Goal: Task Accomplishment & Management: Manage account settings

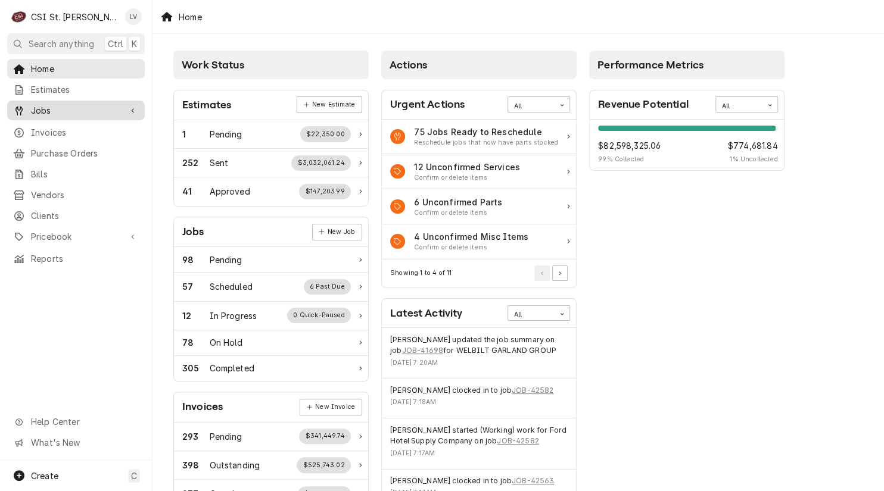
click at [38, 110] on span "Jobs" at bounding box center [76, 110] width 90 height 13
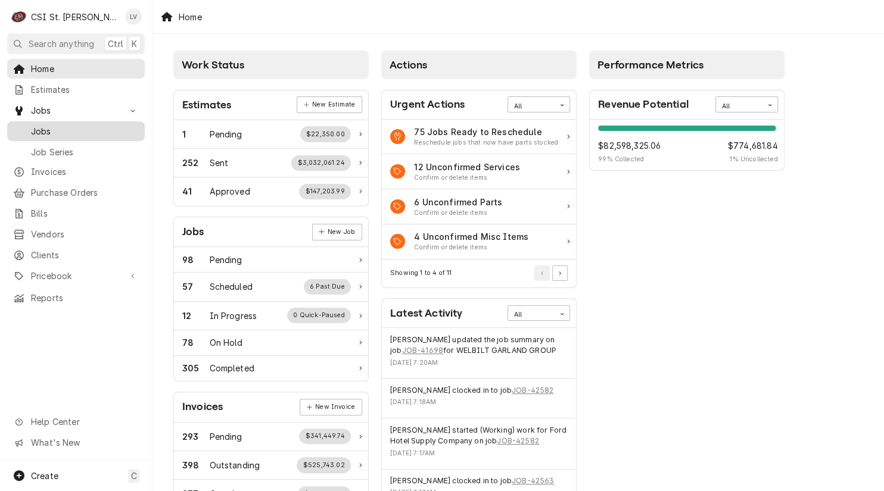
click at [48, 126] on span "Jobs" at bounding box center [85, 131] width 108 height 13
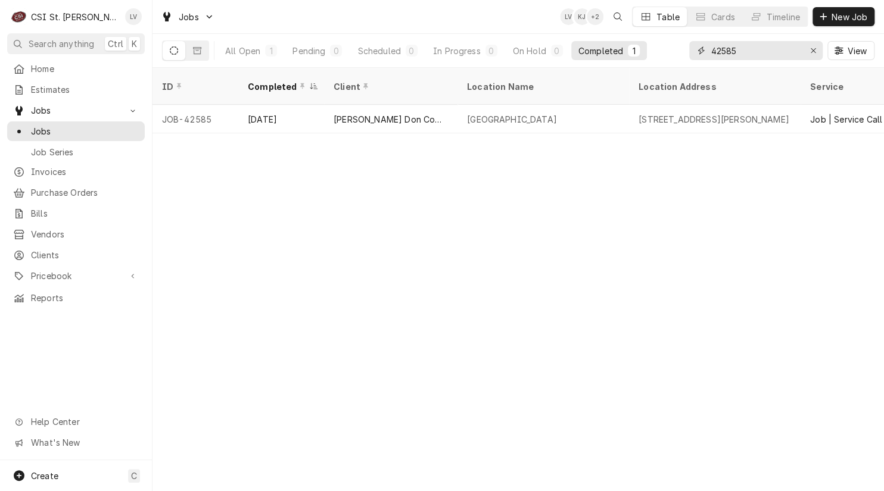
drag, startPoint x: 813, startPoint y: 55, endPoint x: 805, endPoint y: 52, distance: 8.5
click at [812, 55] on div "Erase input" at bounding box center [813, 51] width 12 height 12
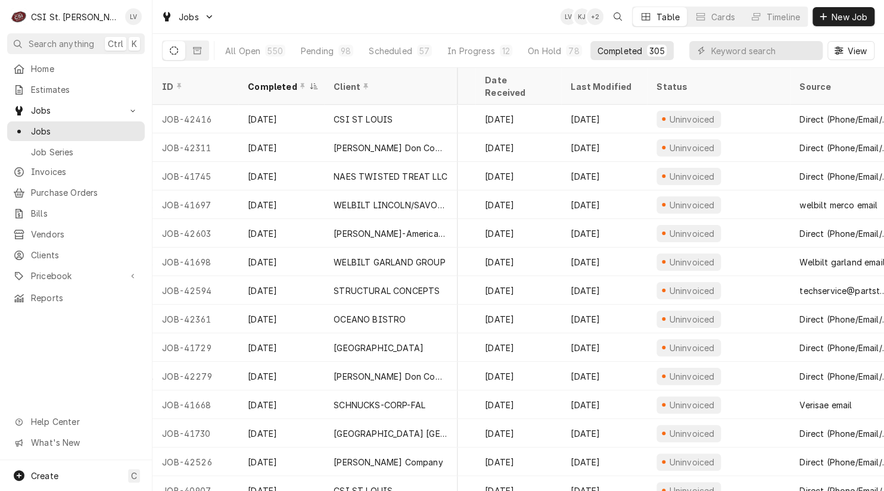
scroll to position [0, 569]
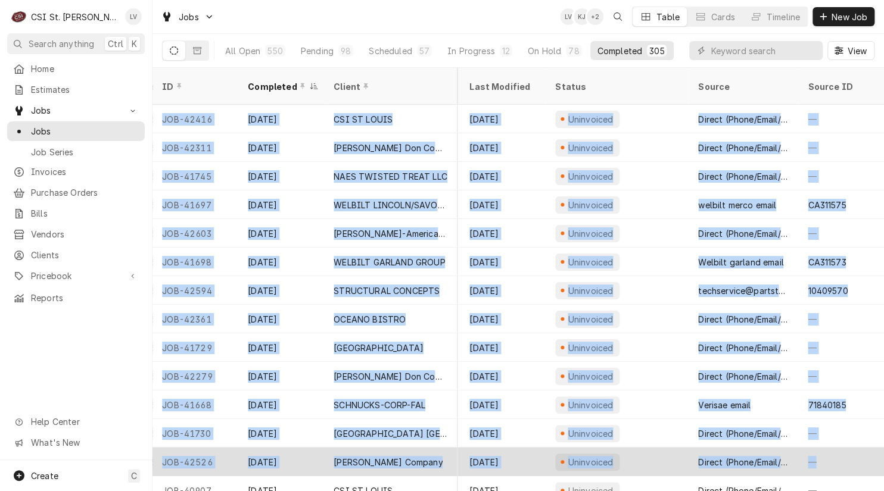
drag, startPoint x: 154, startPoint y: 102, endPoint x: 856, endPoint y: 447, distance: 781.8
copy tbody "JOB-42416 Sep 11 CSI ST LOUIS Cfesa Testing 18330 Edison Ave, Chesterfield, MO …"
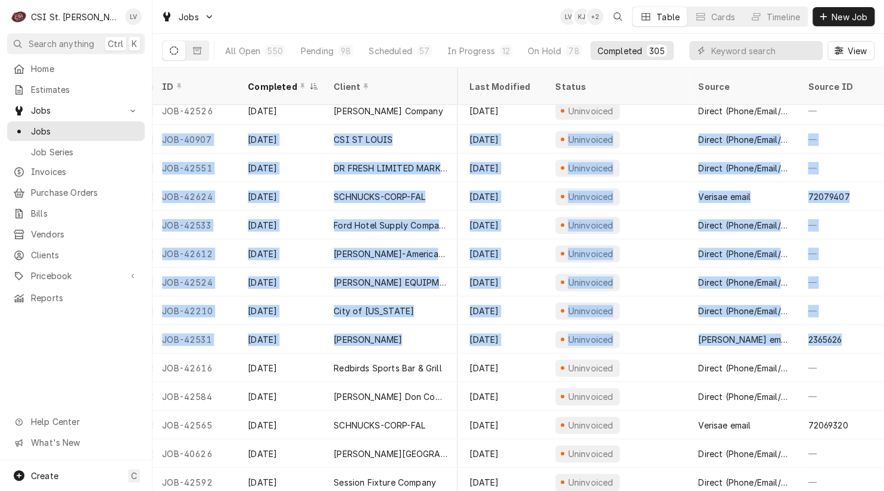
scroll to position [351, 569]
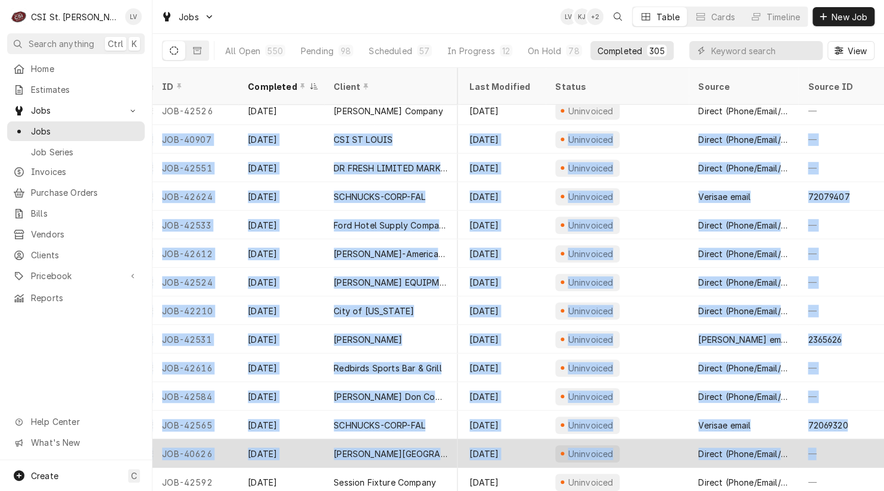
drag, startPoint x: 155, startPoint y: 123, endPoint x: 860, endPoint y: 451, distance: 778.1
copy tbody "JOB-40907 Sep 11 CSI ST LOUIS CSI St Louis 18330 Edison Ave, Chesterfield, MO 6…"
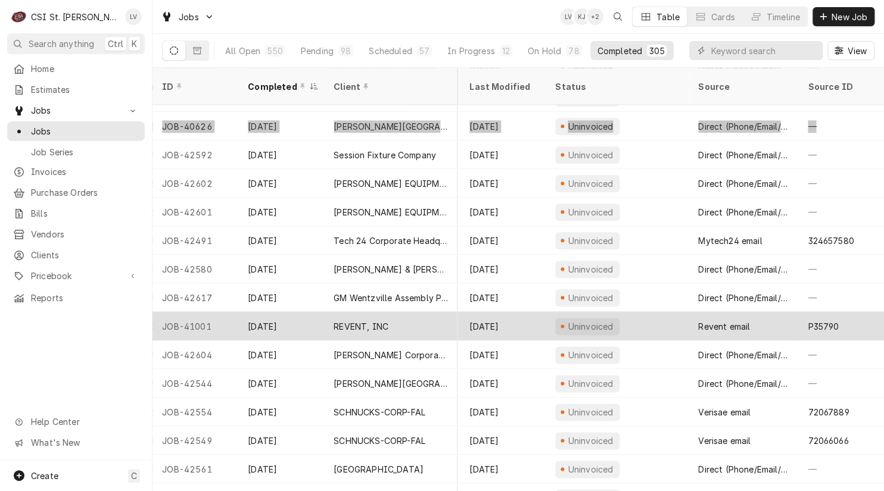
scroll to position [666, 569]
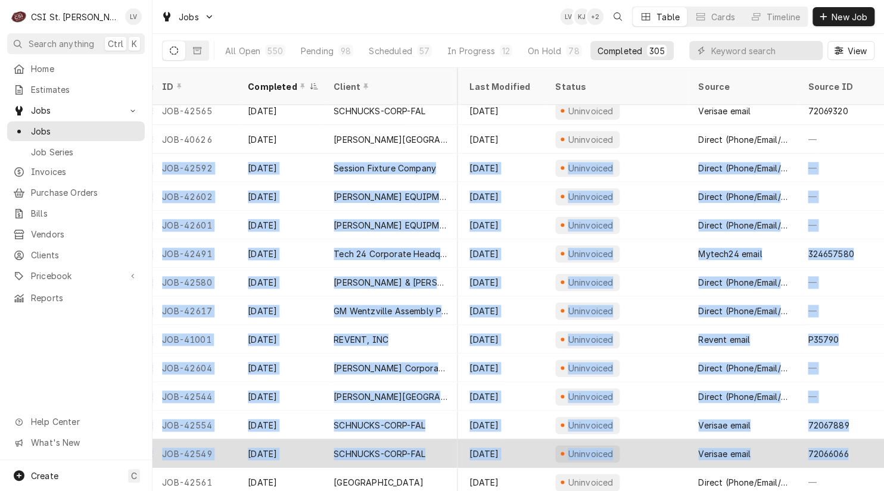
drag, startPoint x: 155, startPoint y: 152, endPoint x: 846, endPoint y: 450, distance: 752.1
copy tbody "JOB-42592 Sep 11 Session Fixture Company West County Assembly of God Church 134…"
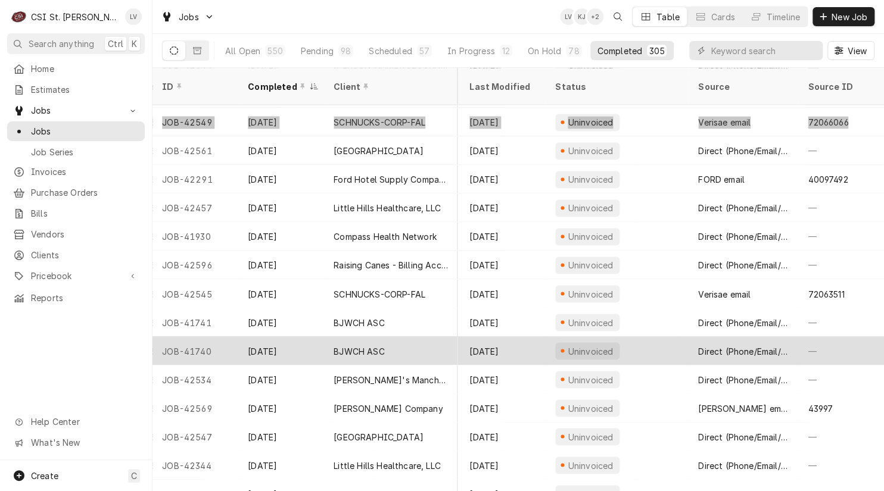
scroll to position [985, 569]
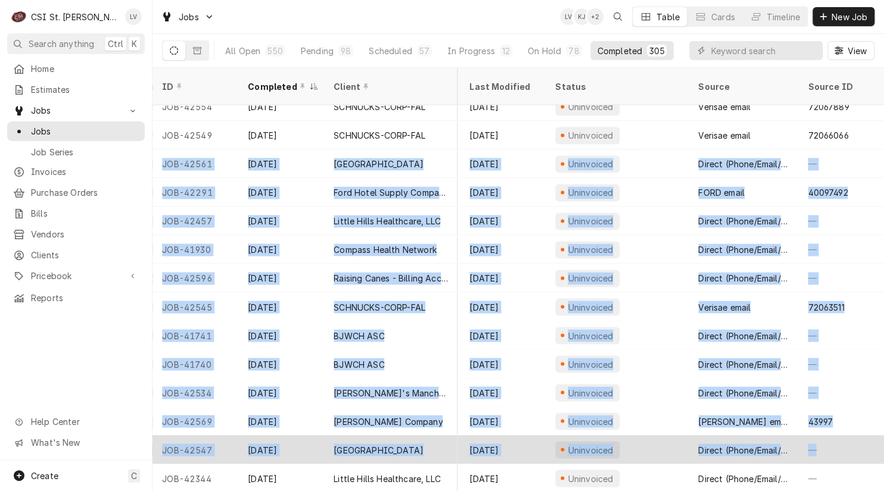
drag, startPoint x: 156, startPoint y: 147, endPoint x: 807, endPoint y: 440, distance: 713.9
copy tbody "JOB-42561 Sep 10 Northwest R-1 School District Woodridge Middle School 2109 Gra…"
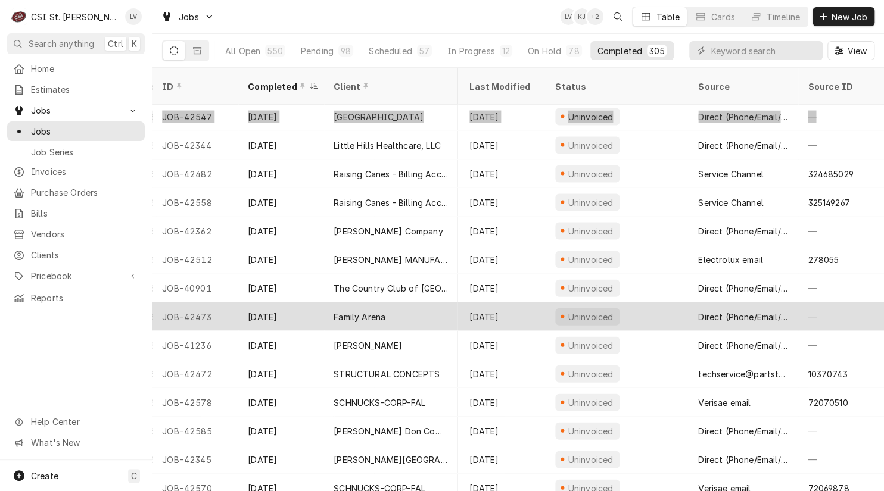
scroll to position [1325, 569]
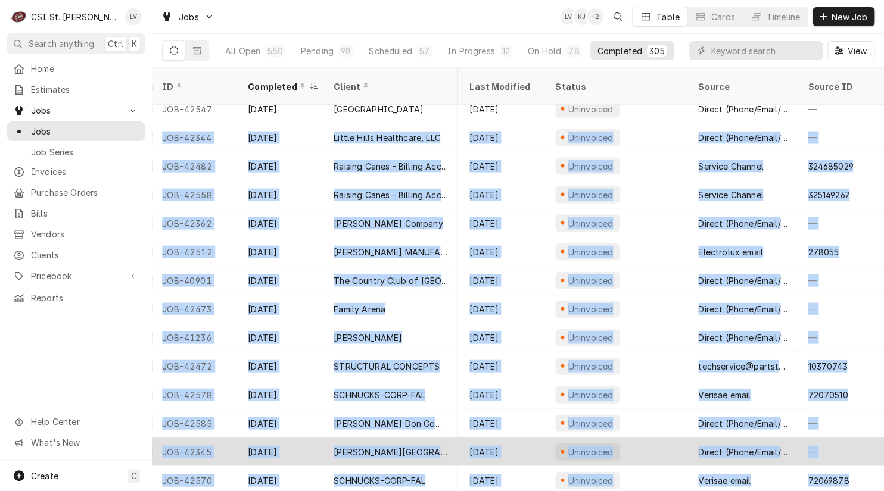
drag, startPoint x: 157, startPoint y: 121, endPoint x: 858, endPoint y: 443, distance: 771.3
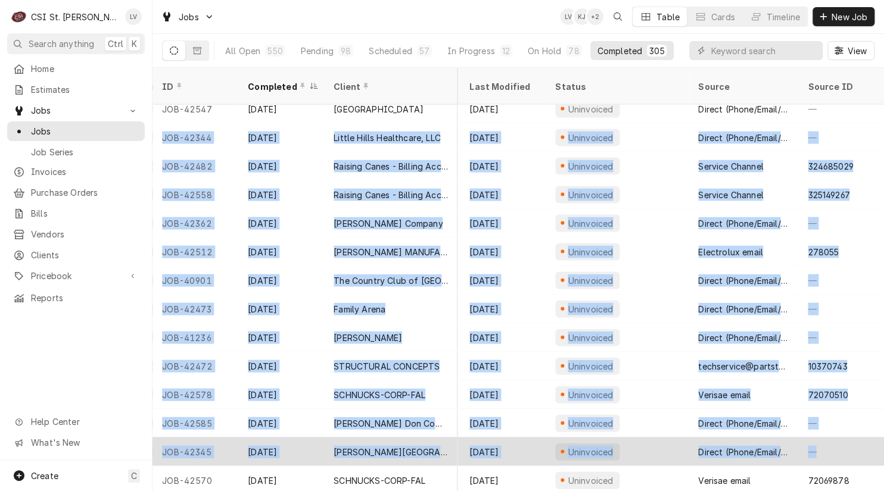
copy tbody "JOB-42344 Sep 10 Little Hills Healthcare, LLC CenterPointe Hospital 4801 Weldon…"
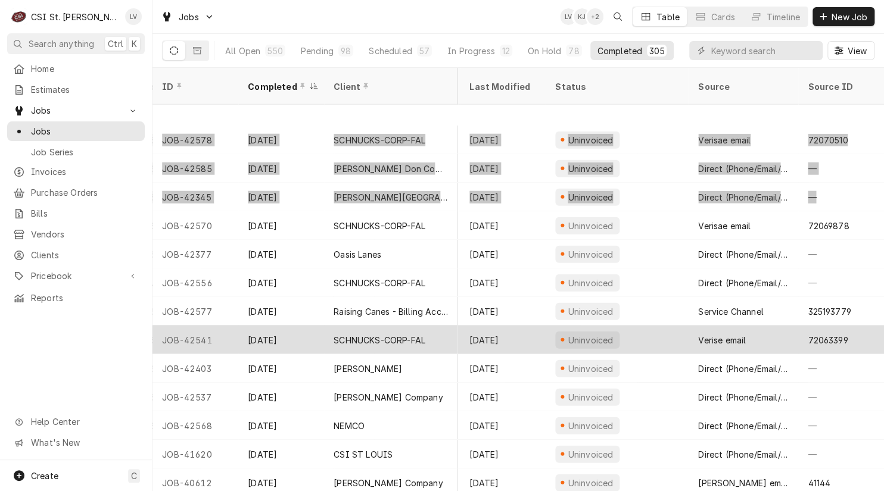
scroll to position [1667, 569]
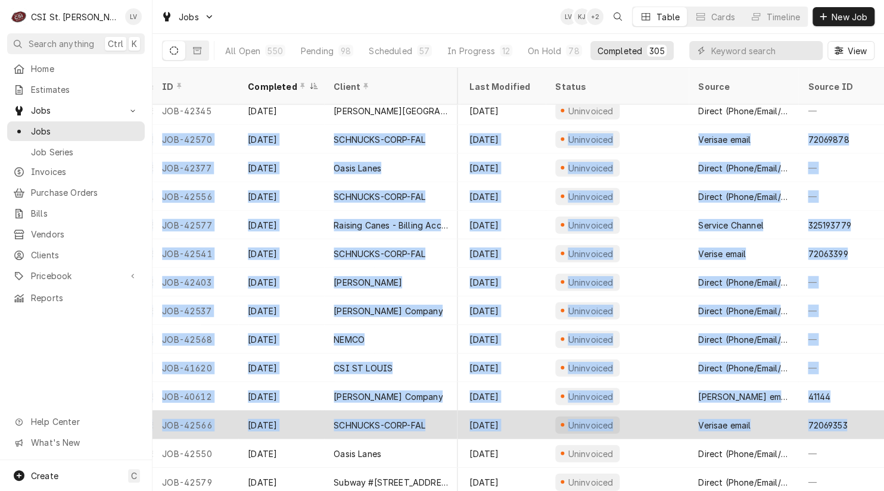
drag, startPoint x: 154, startPoint y: 124, endPoint x: 846, endPoint y: 421, distance: 752.5
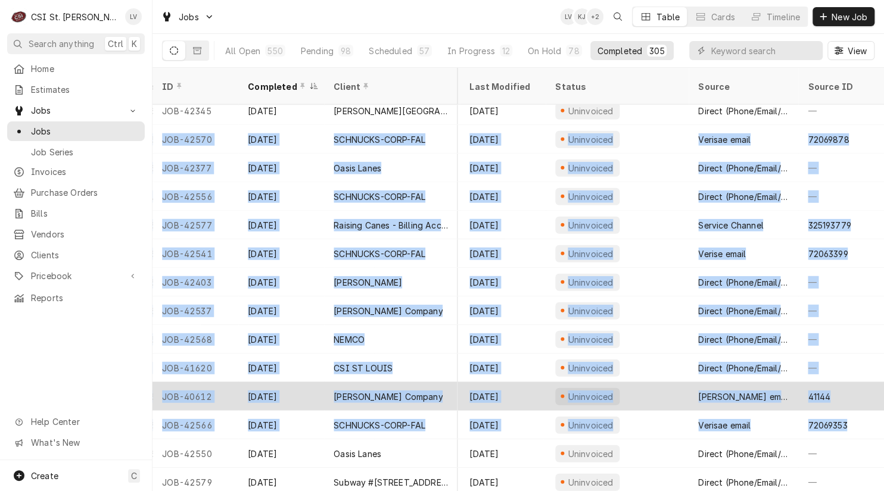
copy tbody "JOB-42570 Sep 9 SCHNUCKS-CORP-FAL Schnucks #188 Ladue 8867 Ladue Rd, St. Louis,…"
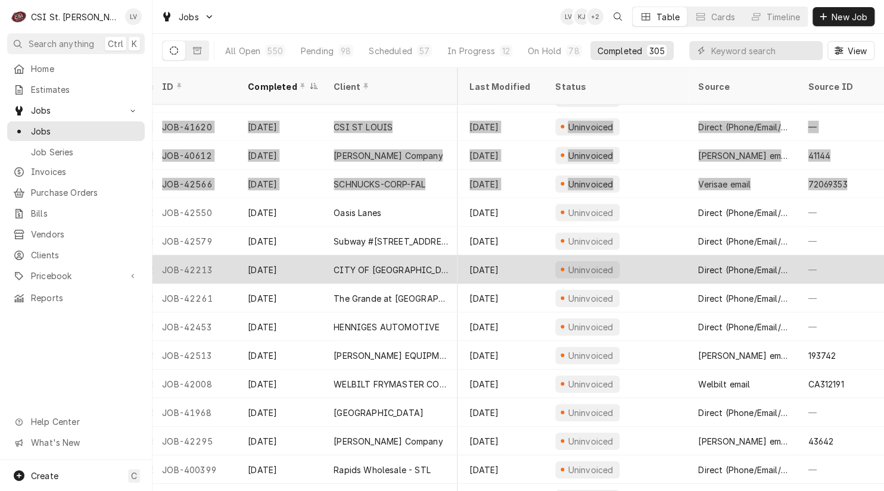
scroll to position [1980, 569]
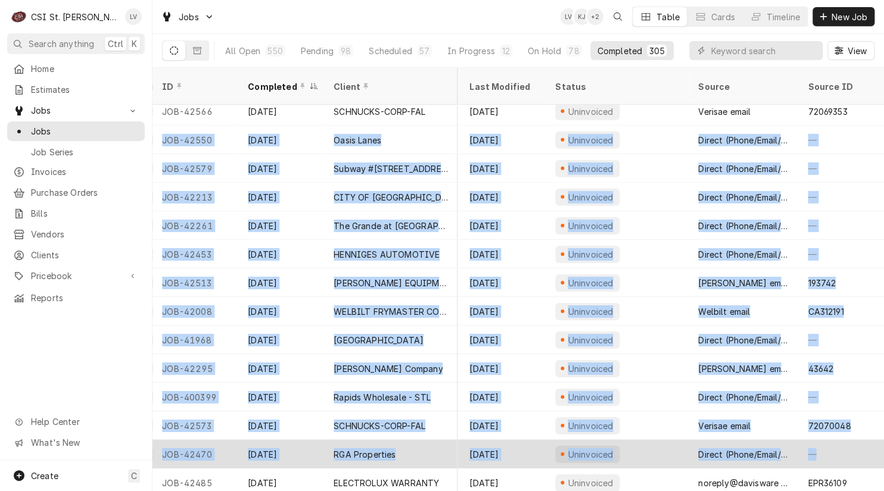
drag, startPoint x: 155, startPoint y: 123, endPoint x: 859, endPoint y: 432, distance: 769.4
copy tbody "JOB-42550 Sep 9 Oasis Lanes Oasis Lanes 120 Dell Centre Way, Union, MO 63084 Jo…"
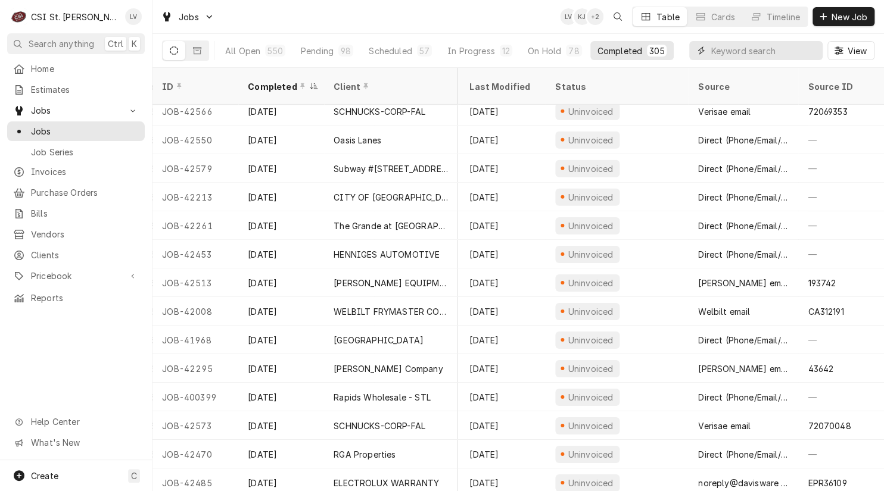
click at [726, 48] on input "Dynamic Content Wrapper" at bounding box center [764, 50] width 106 height 19
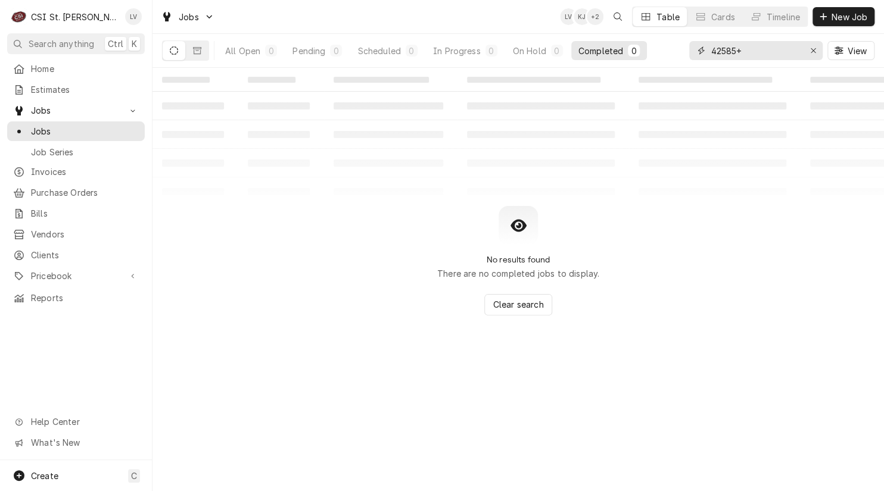
click at [773, 52] on input "42585+" at bounding box center [755, 50] width 89 height 19
type input "42585"
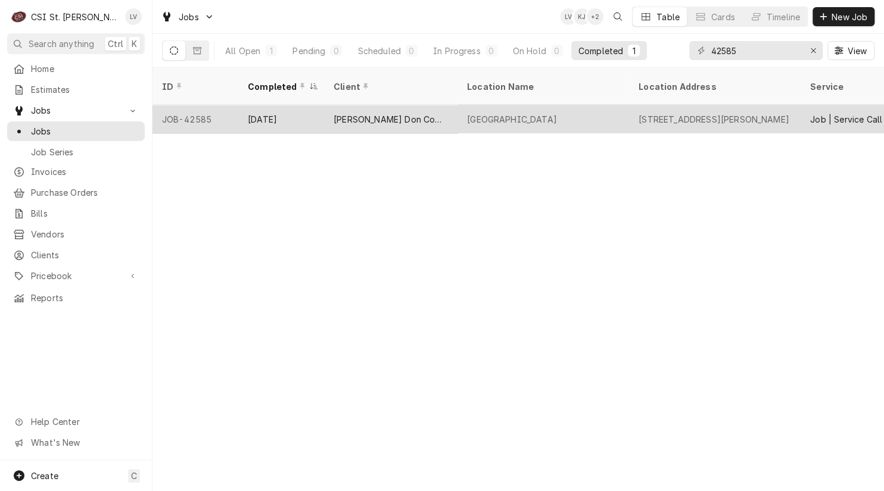
click at [352, 114] on div "Edward Don Company" at bounding box center [390, 119] width 133 height 29
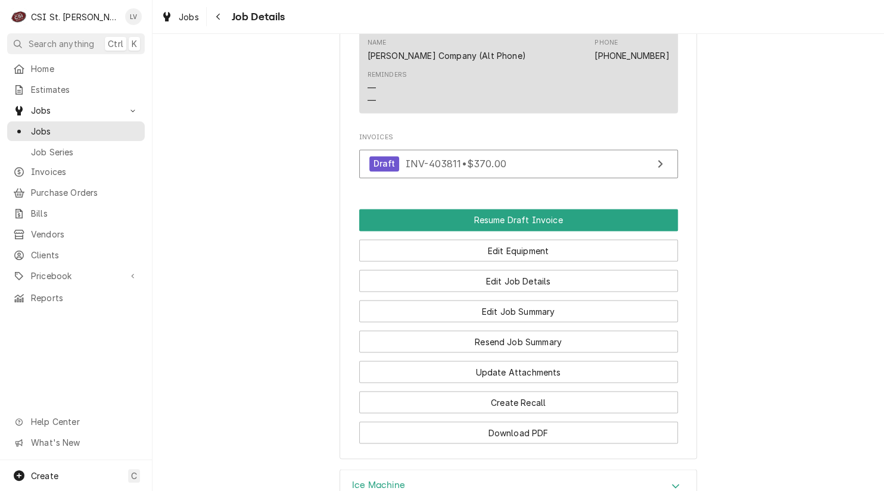
scroll to position [972, 0]
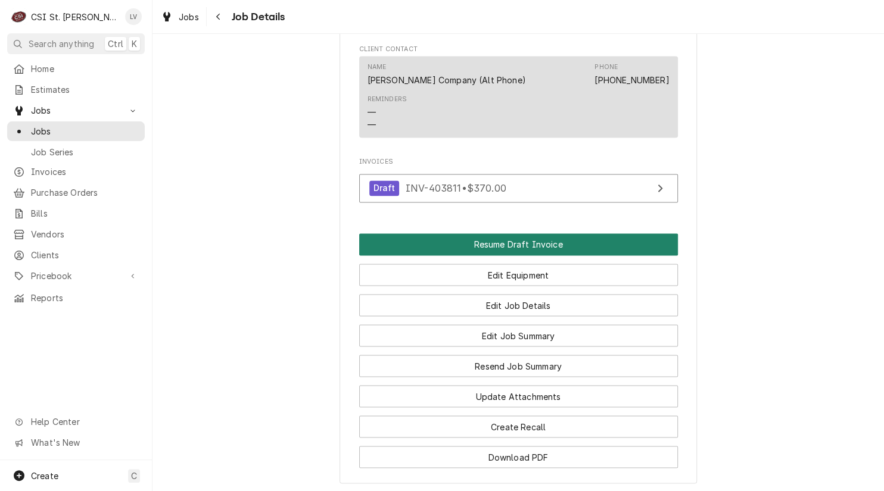
click at [548, 251] on button "Resume Draft Invoice" at bounding box center [518, 244] width 319 height 22
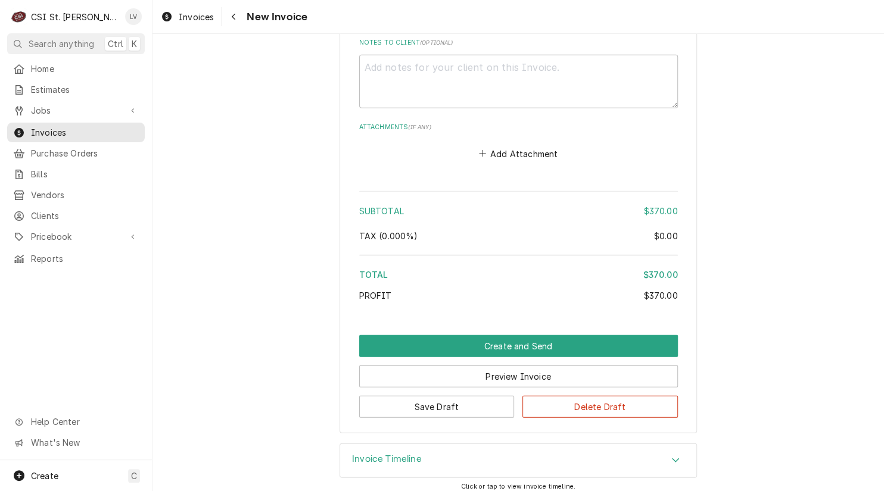
scroll to position [1593, 0]
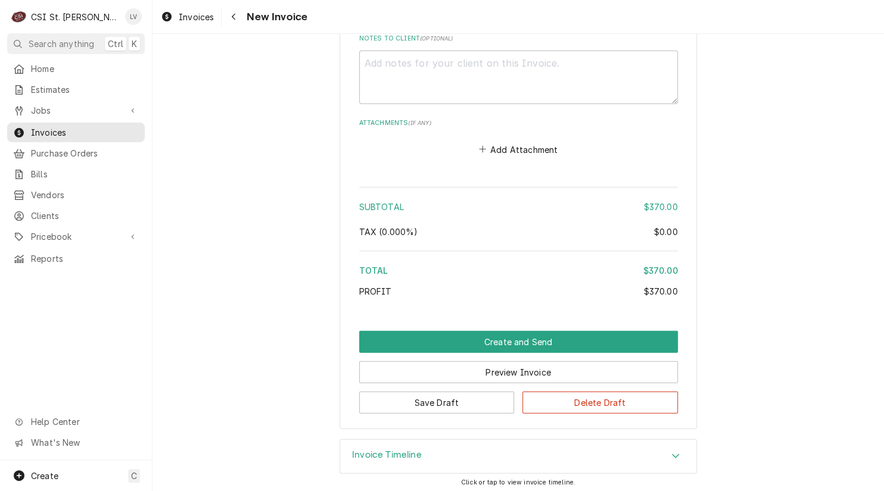
click at [432, 454] on div "Invoice Timeline" at bounding box center [518, 456] width 356 height 33
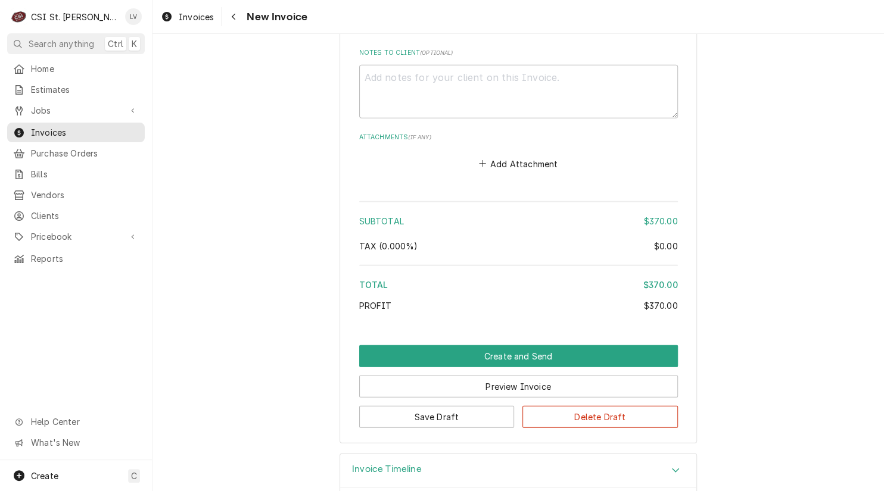
scroll to position [1584, 0]
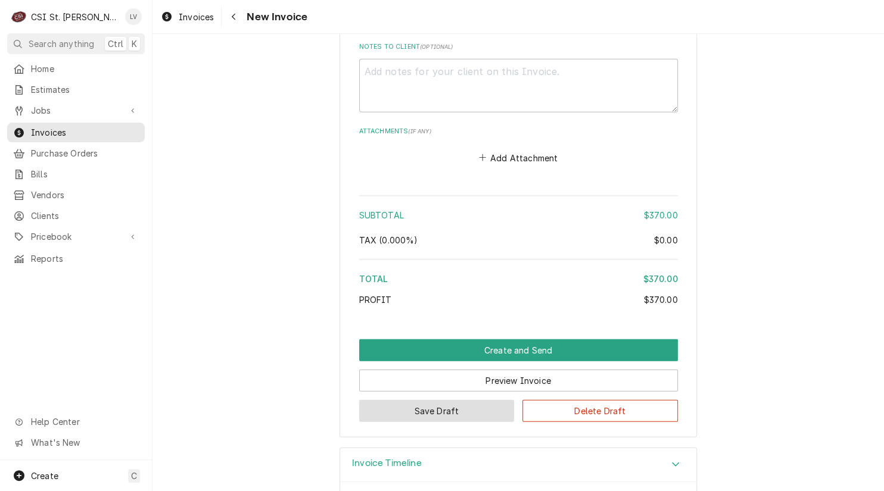
click at [438, 406] on button "Save Draft" at bounding box center [436, 411] width 155 height 22
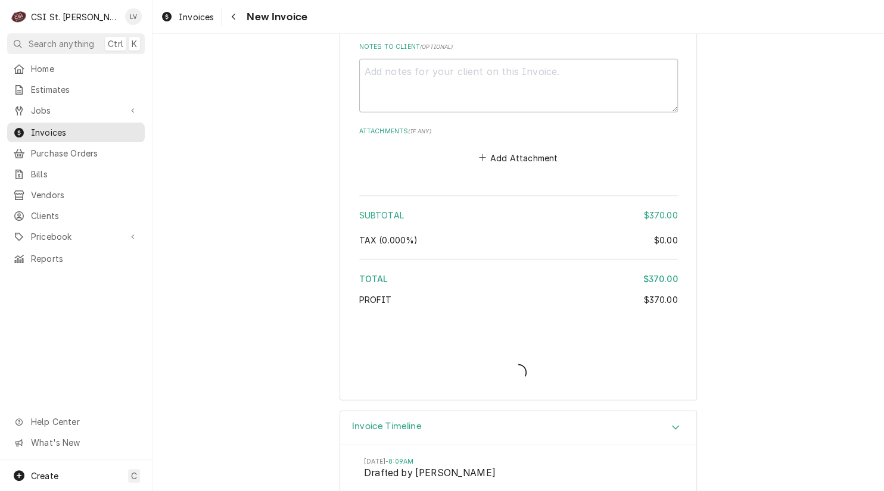
type textarea "x"
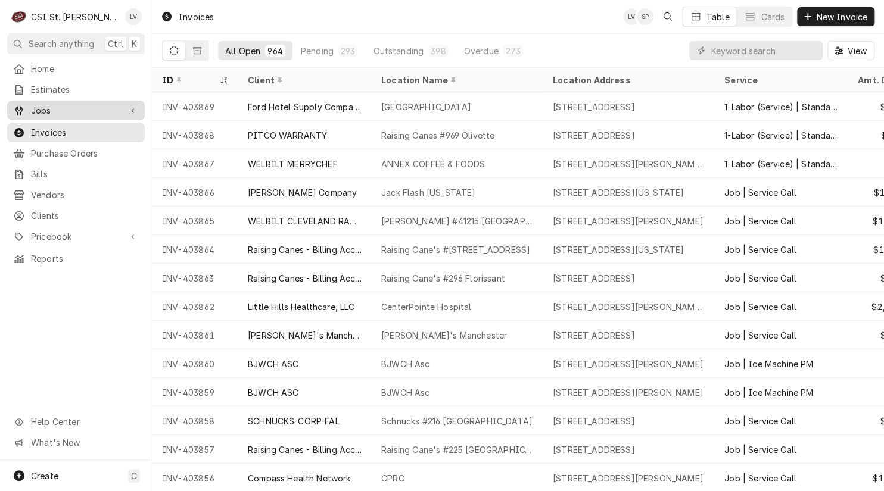
click at [38, 104] on span "Jobs" at bounding box center [76, 110] width 90 height 13
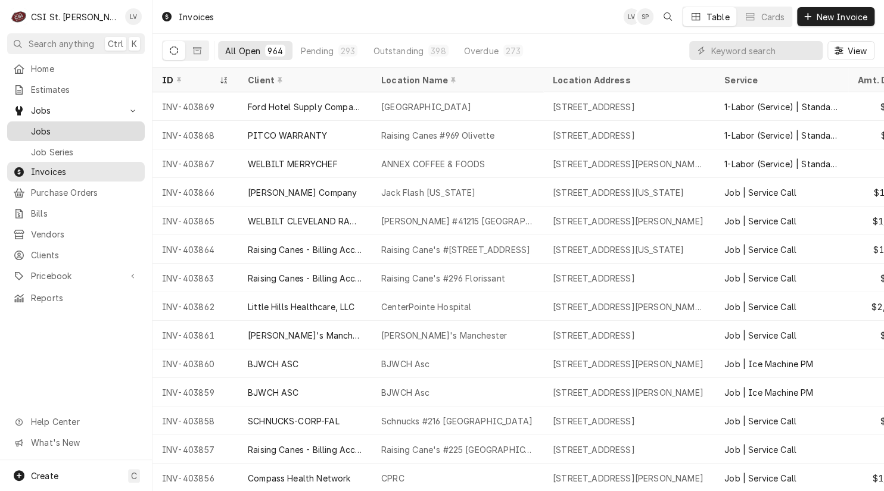
click at [56, 126] on span "Jobs" at bounding box center [85, 131] width 108 height 13
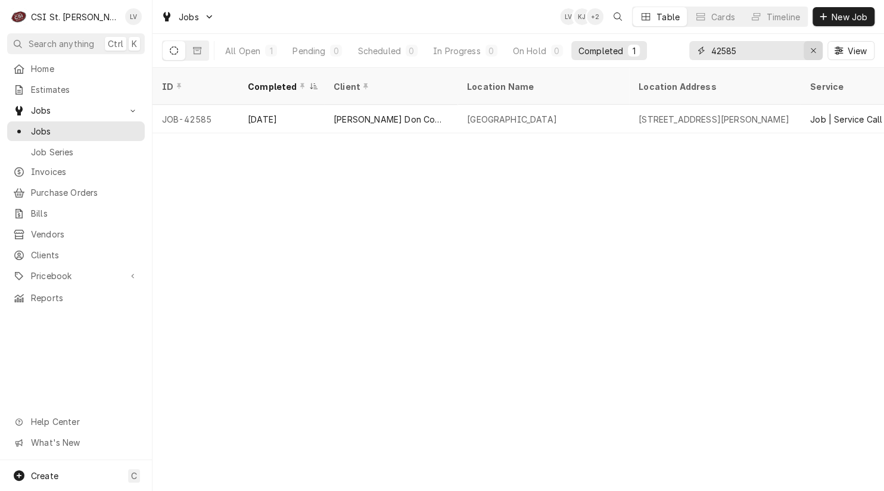
click at [814, 50] on icon "Erase input" at bounding box center [813, 50] width 7 height 8
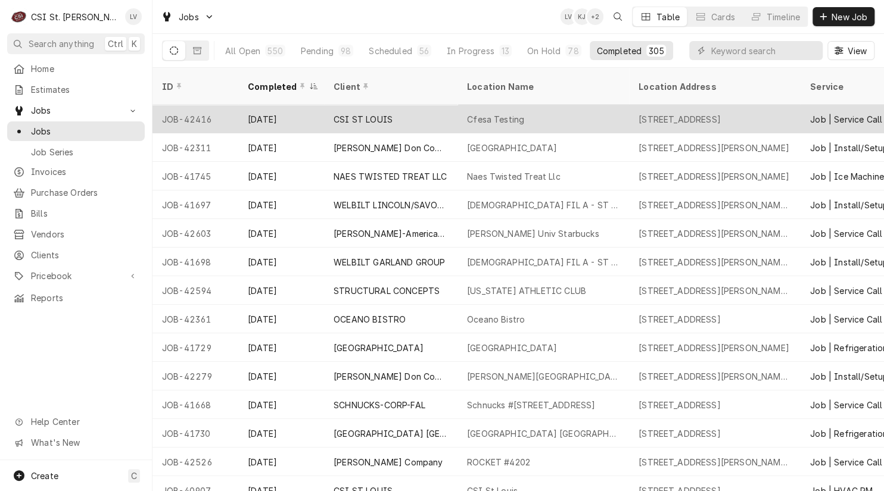
click at [203, 112] on div "JOB-42416" at bounding box center [195, 119] width 86 height 29
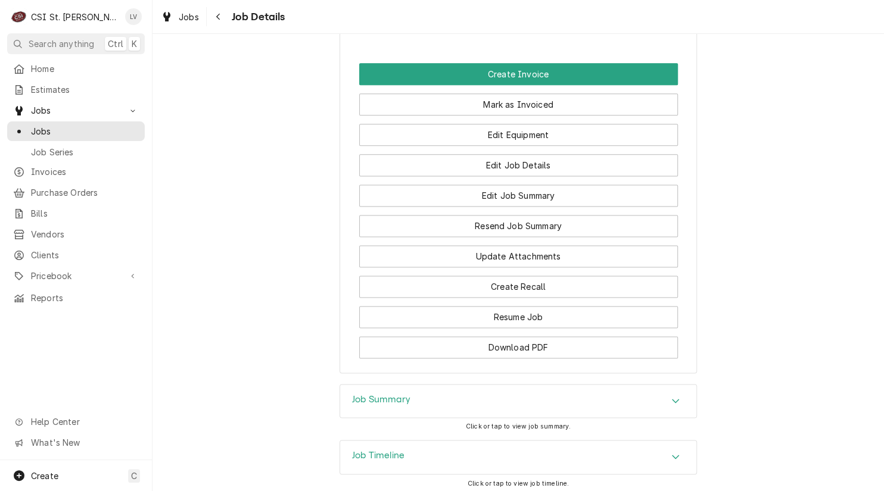
scroll to position [774, 0]
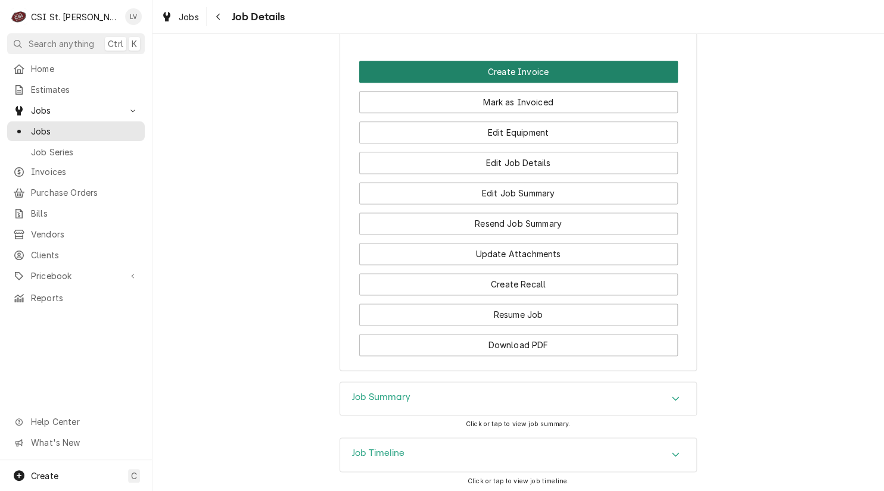
click at [426, 83] on button "Create Invoice" at bounding box center [518, 72] width 319 height 22
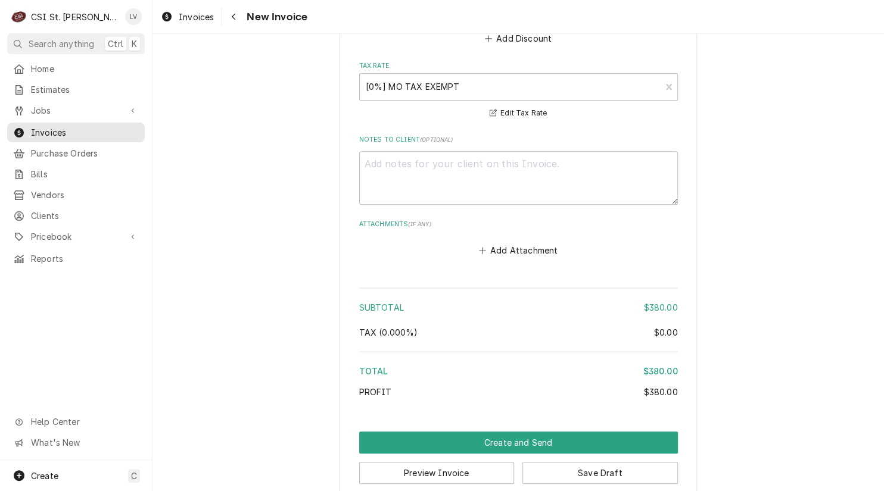
scroll to position [2755, 0]
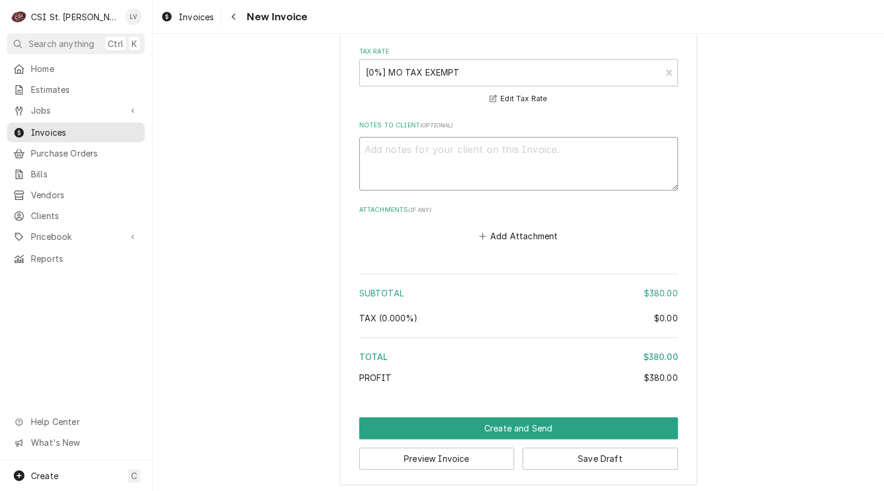
click at [389, 148] on textarea "Notes to Client ( optional )" at bounding box center [518, 164] width 319 height 54
type textarea "x"
type textarea "z"
type textarea "x"
type textarea "ze"
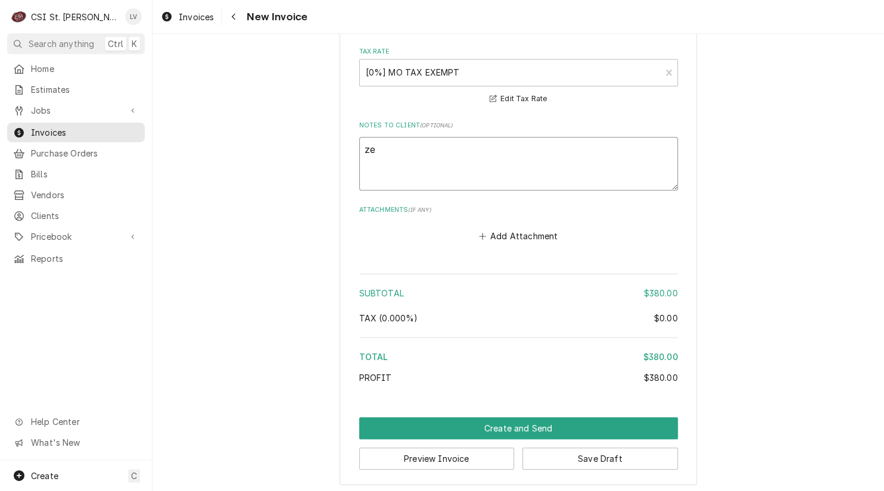
type textarea "x"
type textarea "zer"
type textarea "x"
type textarea "zero"
type textarea "x"
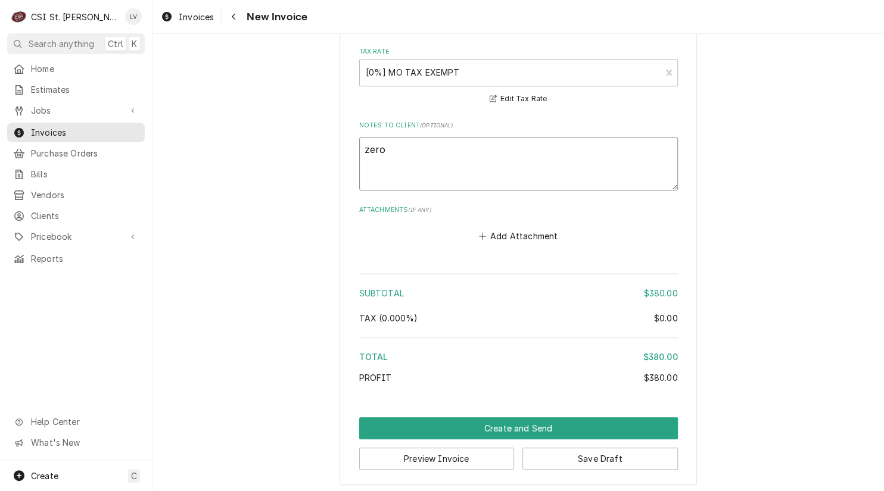
type textarea "zero-"
type textarea "x"
type textarea "zero-d"
type textarea "x"
type textarea "zero-do"
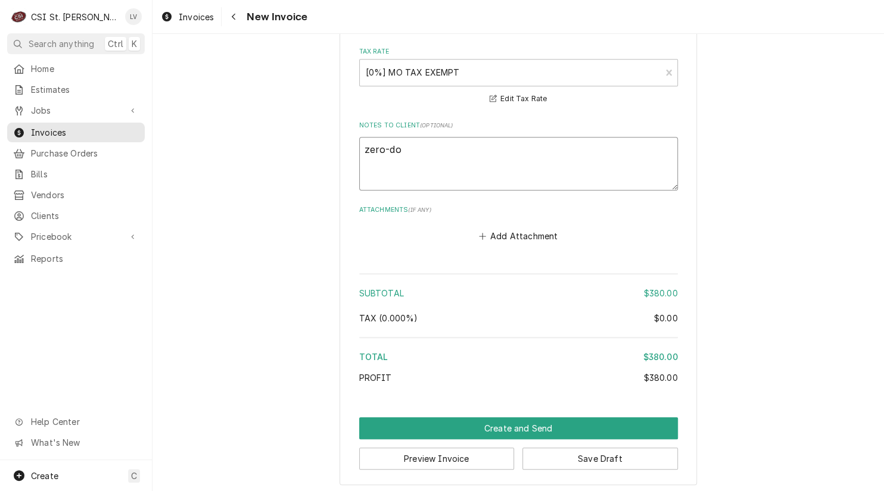
type textarea "x"
type textarea "zero-dol"
type textarea "x"
type textarea "zero-doll"
type textarea "x"
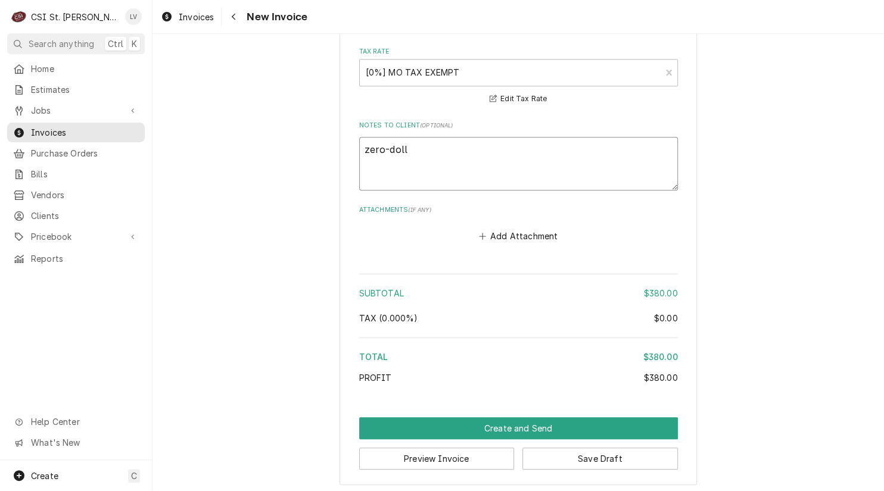
type textarea "zero-dolla"
type textarea "x"
type textarea "zero-dollar"
type textarea "x"
type textarea "zero-dollar"
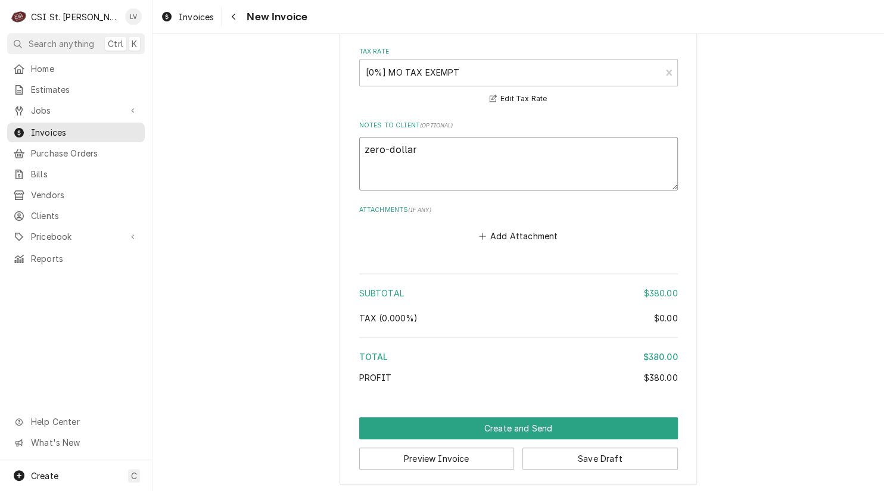
type textarea "x"
type textarea "zero-dollar i"
type textarea "x"
type textarea "zero-dollar in"
type textarea "x"
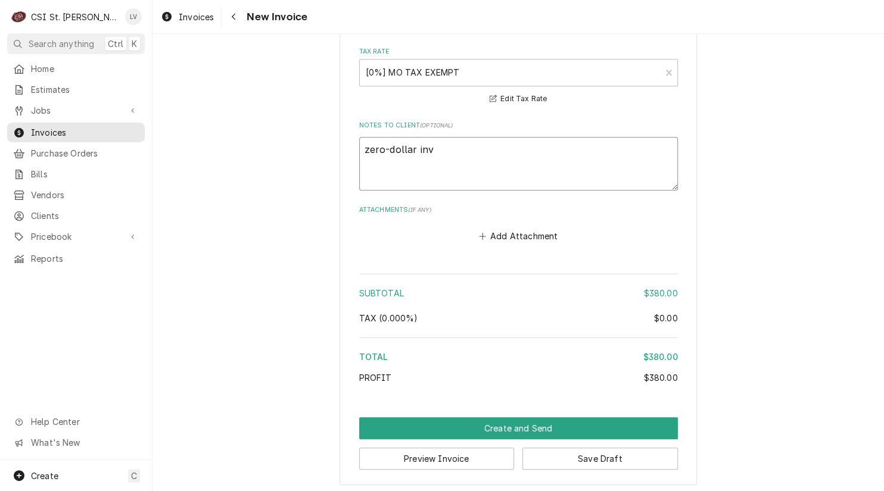
type textarea "zero-dollar invo"
type textarea "x"
type textarea "zero-dollar invoi"
type textarea "x"
type textarea "zero-dollar invoic"
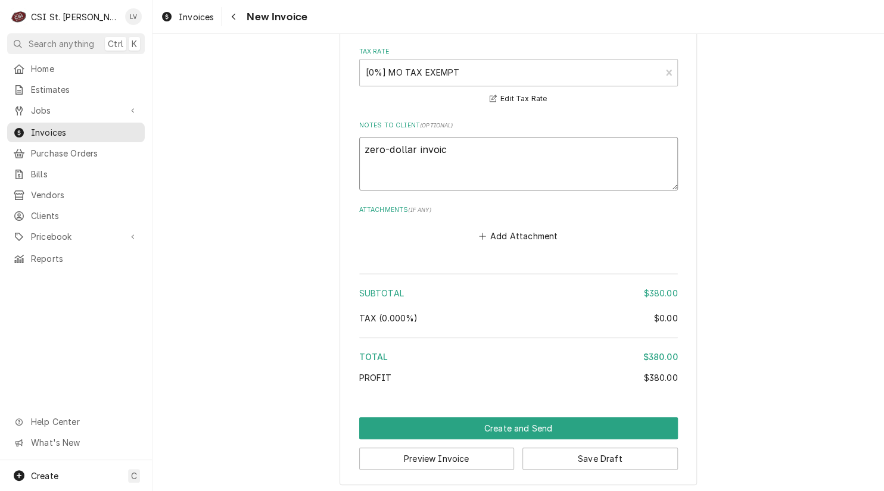
type textarea "x"
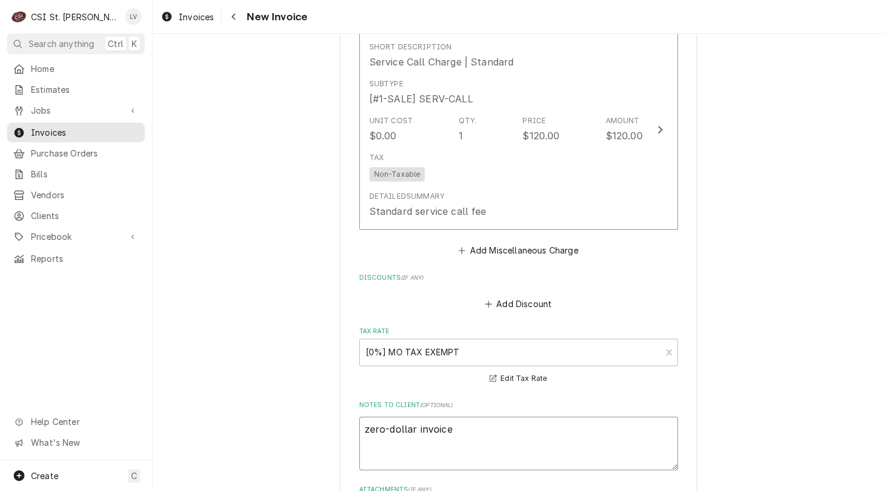
scroll to position [2458, 0]
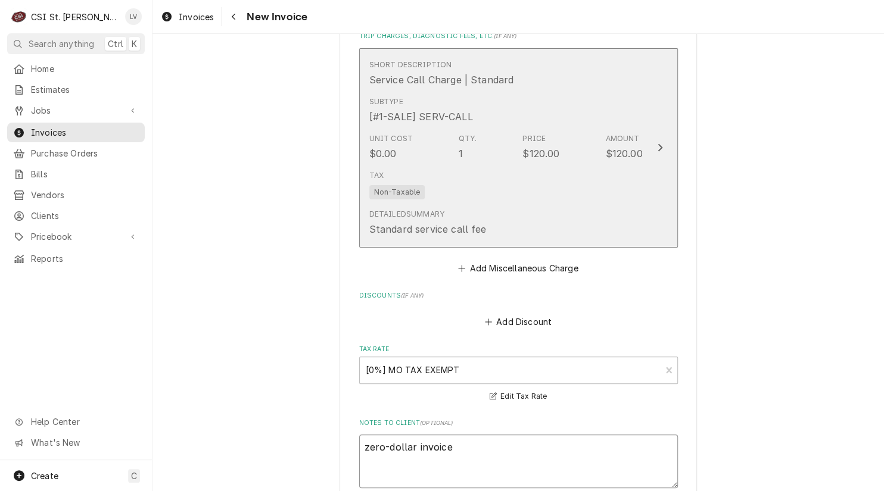
type textarea "zero-dollar invoice"
click at [558, 171] on div "Tax Non-Taxable" at bounding box center [505, 185] width 273 height 38
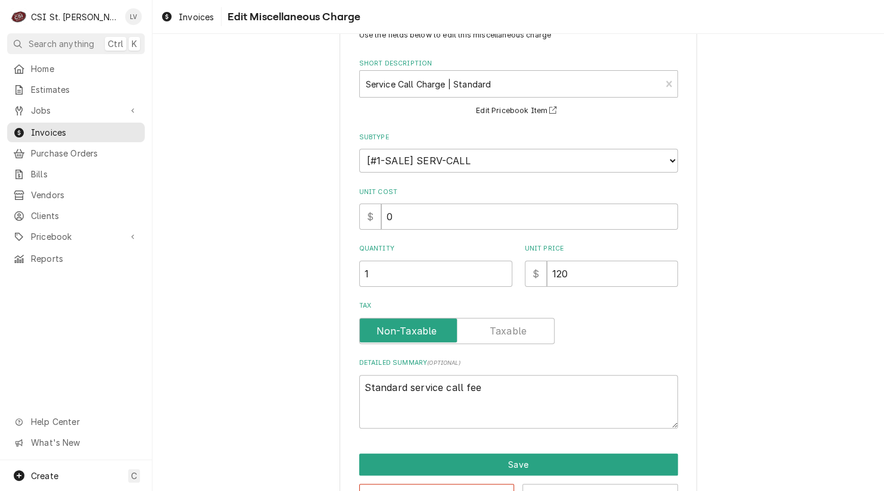
scroll to position [80, 0]
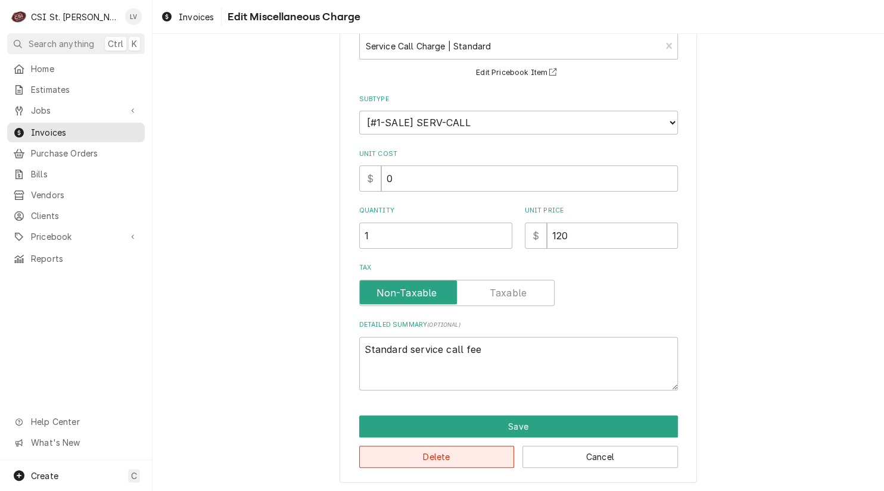
drag, startPoint x: 478, startPoint y: 456, endPoint x: 484, endPoint y: 459, distance: 6.1
click at [484, 459] on button "Delete" at bounding box center [436, 457] width 155 height 22
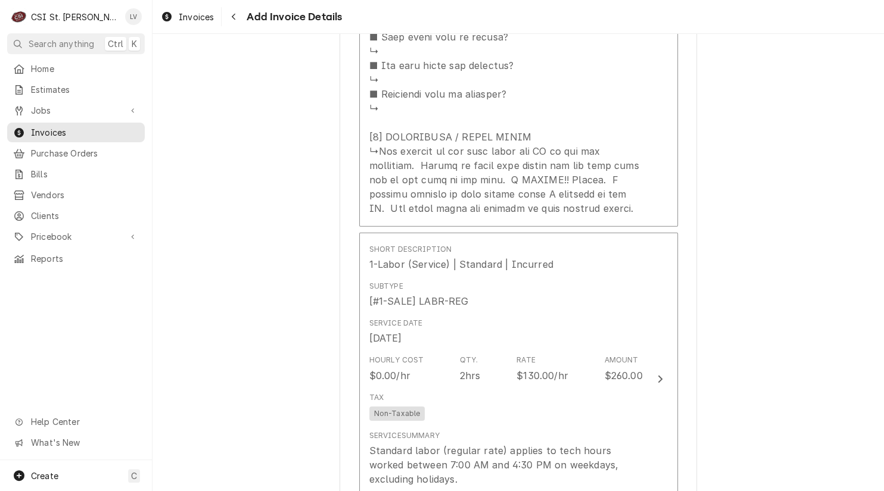
scroll to position [1835, 0]
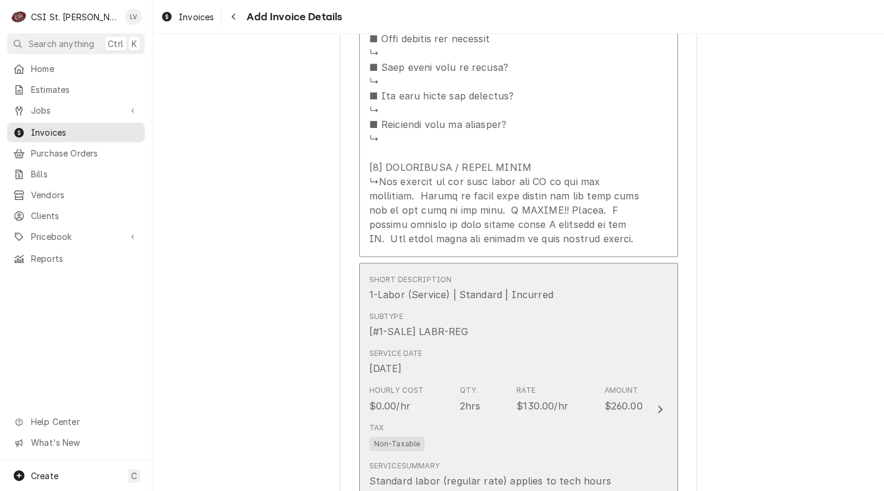
click at [541, 344] on div "Service Date Sep 11, 2025" at bounding box center [505, 362] width 273 height 37
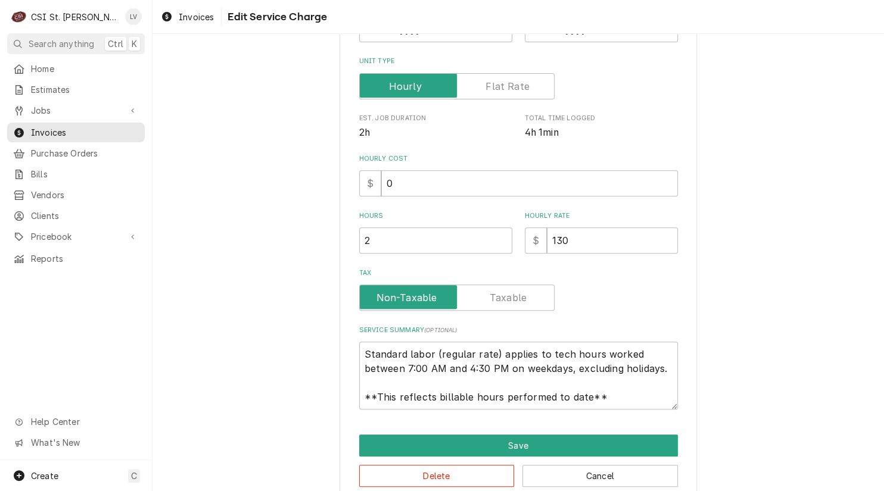
scroll to position [250, 0]
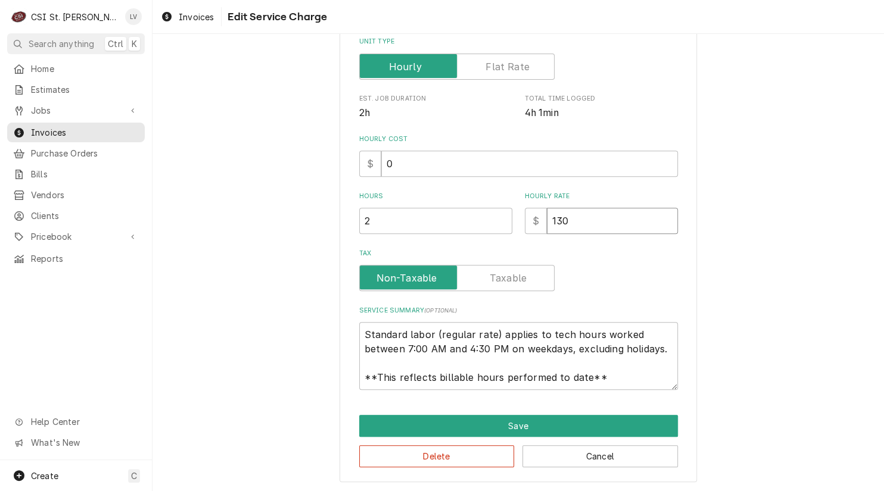
drag, startPoint x: 591, startPoint y: 222, endPoint x: 551, endPoint y: 220, distance: 40.5
click at [551, 220] on input "130" at bounding box center [612, 221] width 131 height 26
type textarea "x"
type input "1"
type textarea "x"
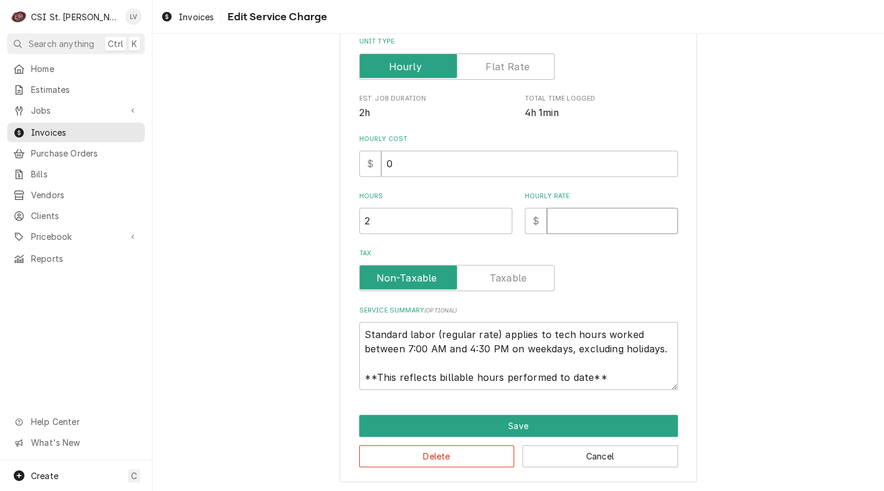
type textarea "x"
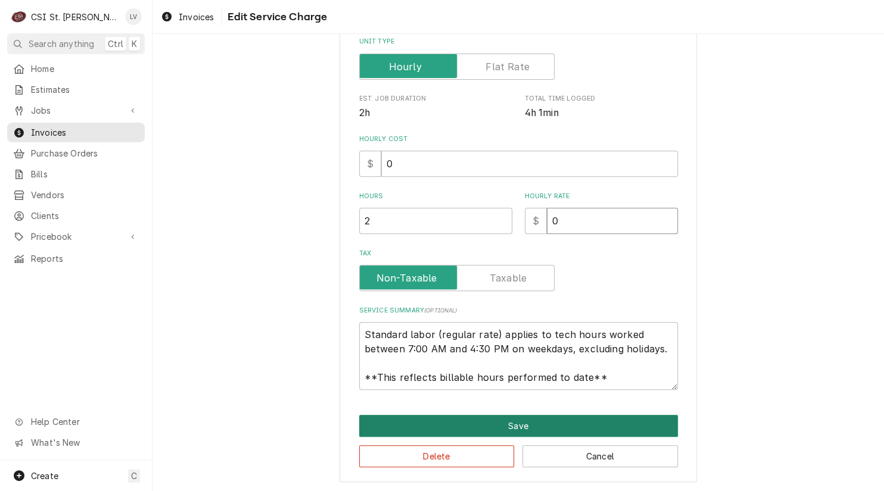
type input "0"
click at [528, 418] on button "Save" at bounding box center [518, 426] width 319 height 22
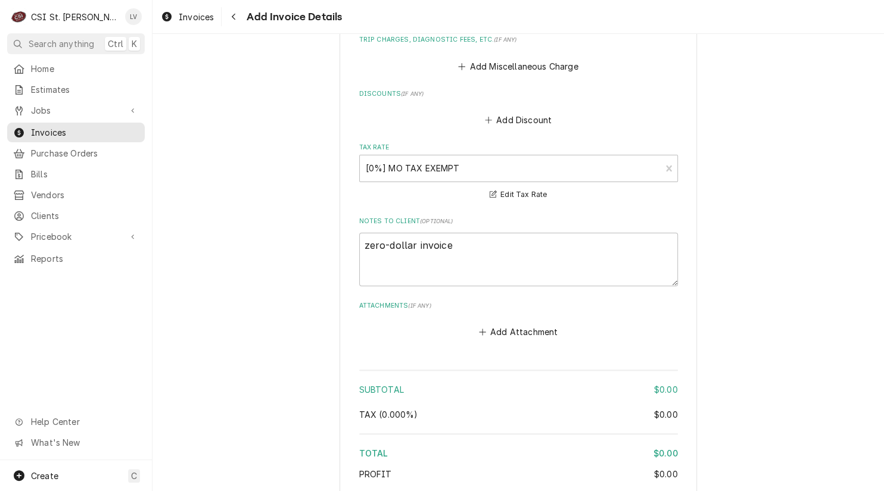
scroll to position [2550, 0]
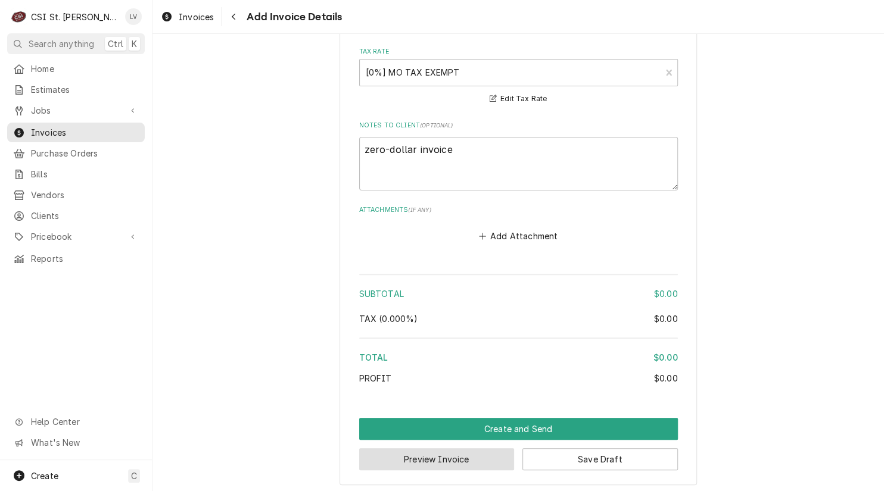
click at [475, 450] on button "Preview Invoice" at bounding box center [436, 460] width 155 height 22
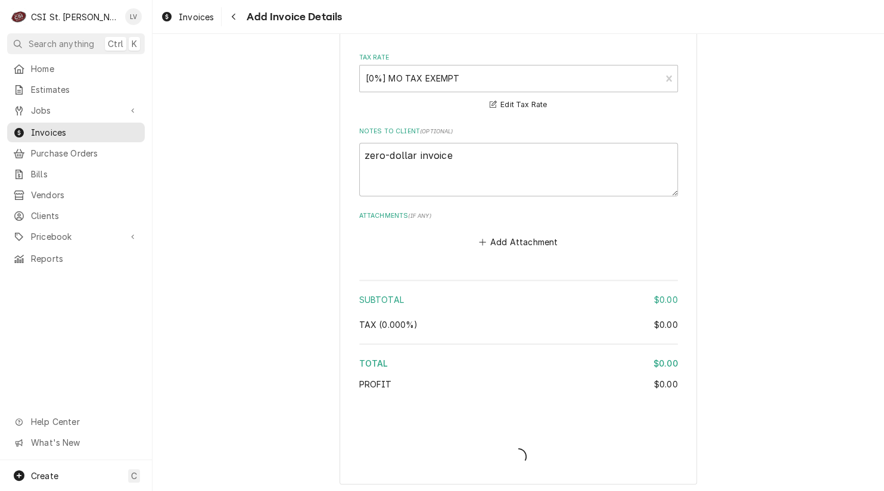
type textarea "x"
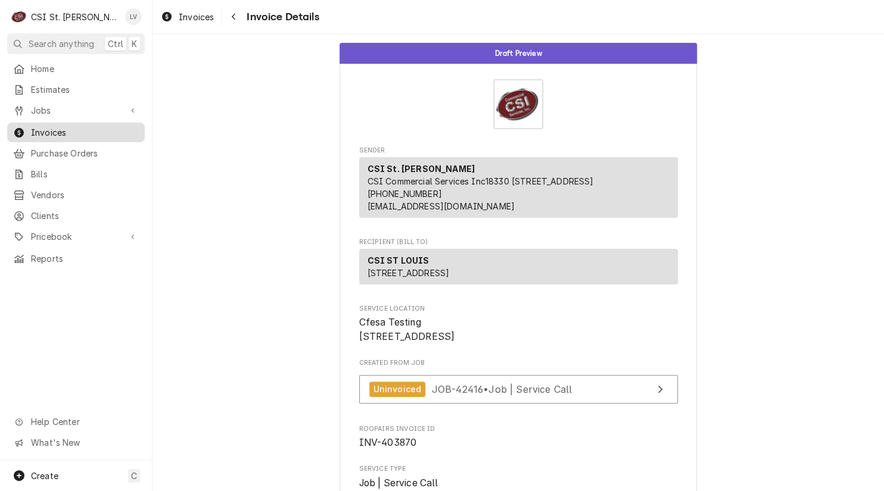
click at [35, 127] on span "Invoices" at bounding box center [85, 132] width 108 height 13
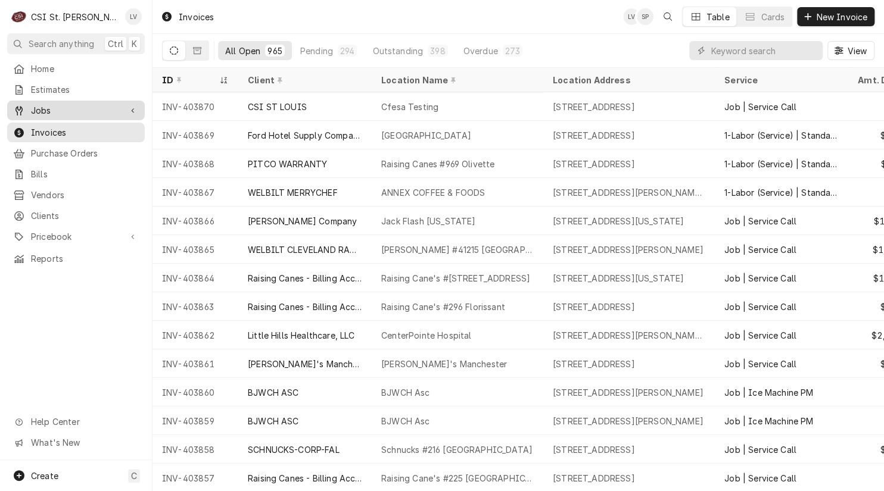
click at [78, 109] on span "Jobs" at bounding box center [76, 110] width 90 height 13
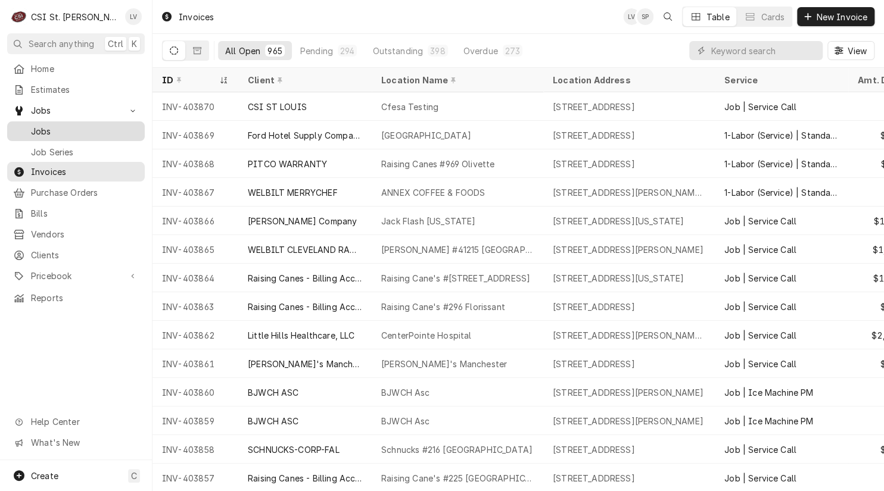
click at [81, 126] on span "Jobs" at bounding box center [85, 131] width 108 height 13
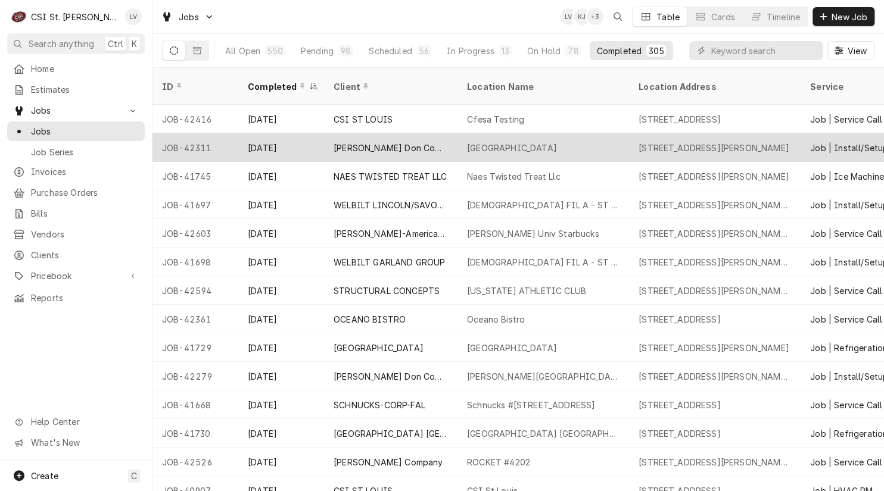
click at [241, 133] on div "[DATE]" at bounding box center [281, 147] width 86 height 29
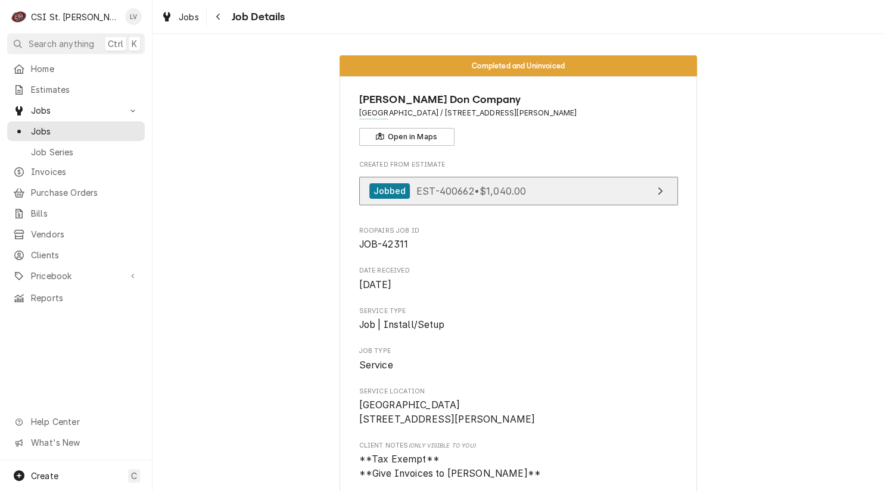
click at [494, 200] on link "Jobbed EST-400662 • $1,040.00" at bounding box center [518, 191] width 319 height 29
click at [489, 188] on span "EST-400662 • $1,040.00" at bounding box center [471, 191] width 110 height 12
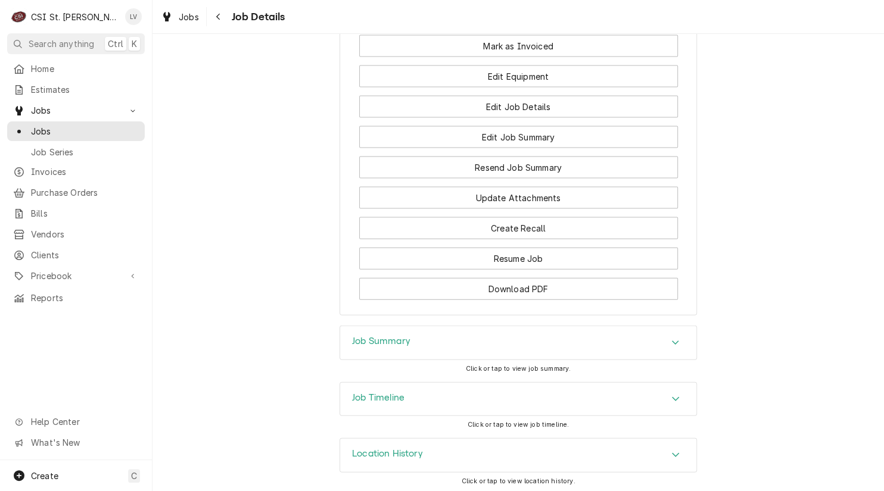
scroll to position [1265, 0]
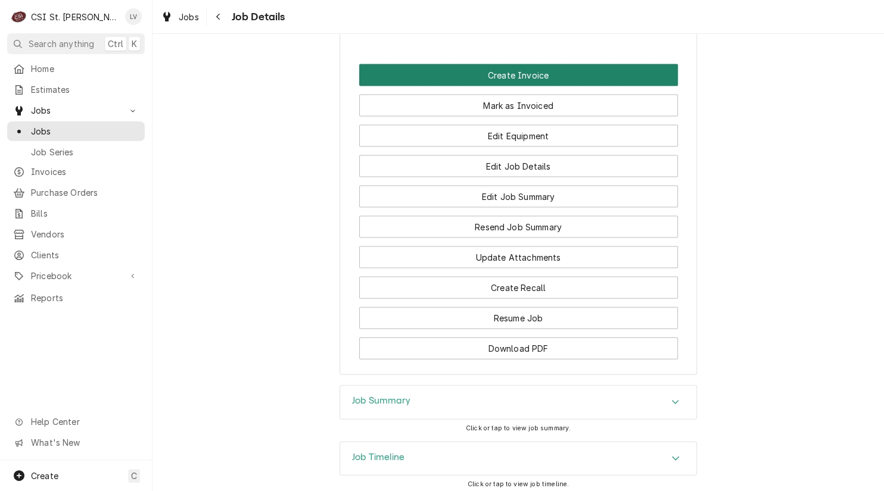
click at [474, 70] on button "Create Invoice" at bounding box center [518, 75] width 319 height 22
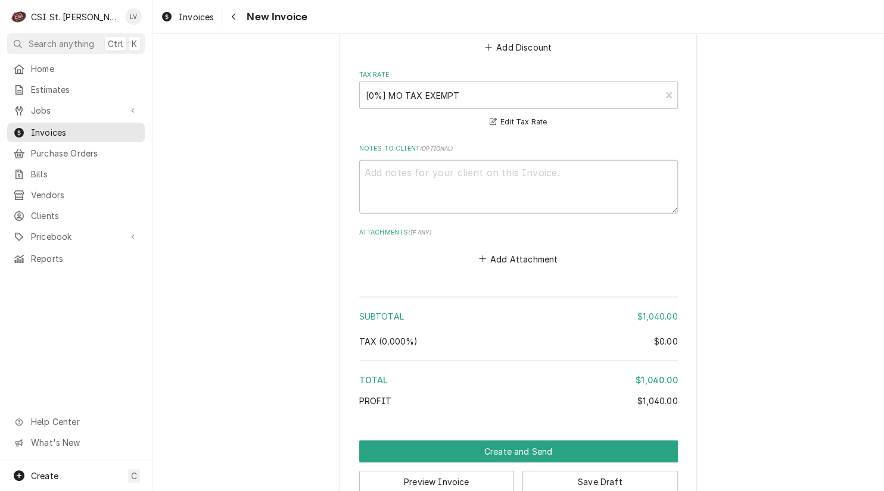
scroll to position [1916, 0]
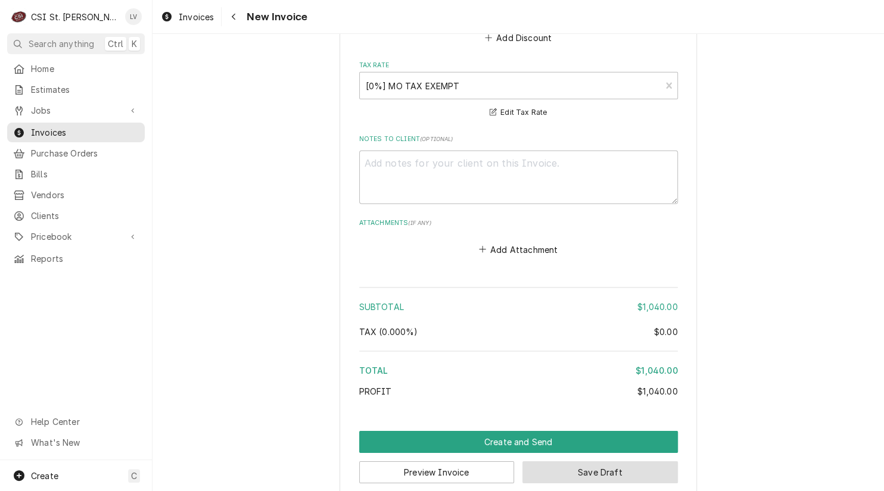
click at [601, 462] on button "Save Draft" at bounding box center [599, 473] width 155 height 22
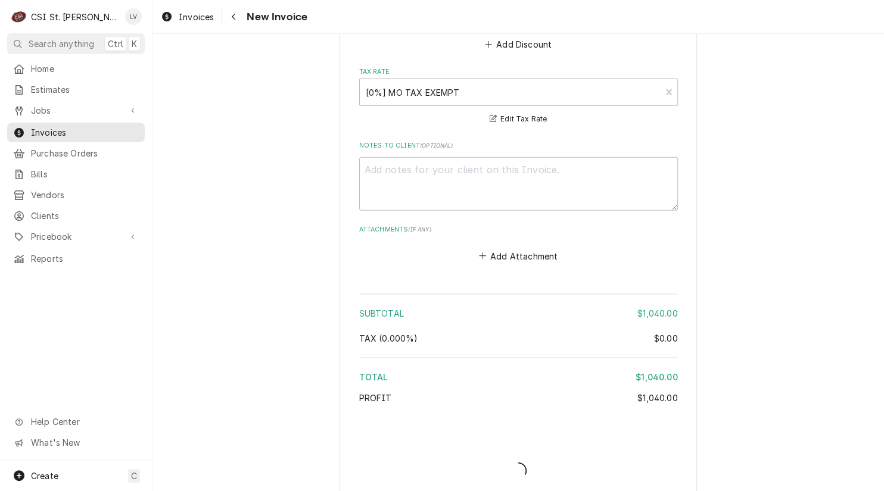
type textarea "x"
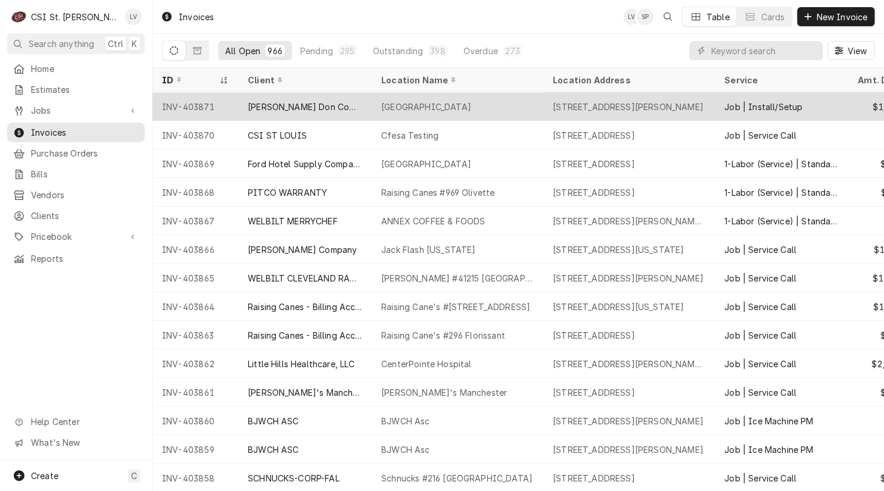
click at [410, 111] on div "Harvest Ridge Elementary" at bounding box center [458, 106] width 172 height 29
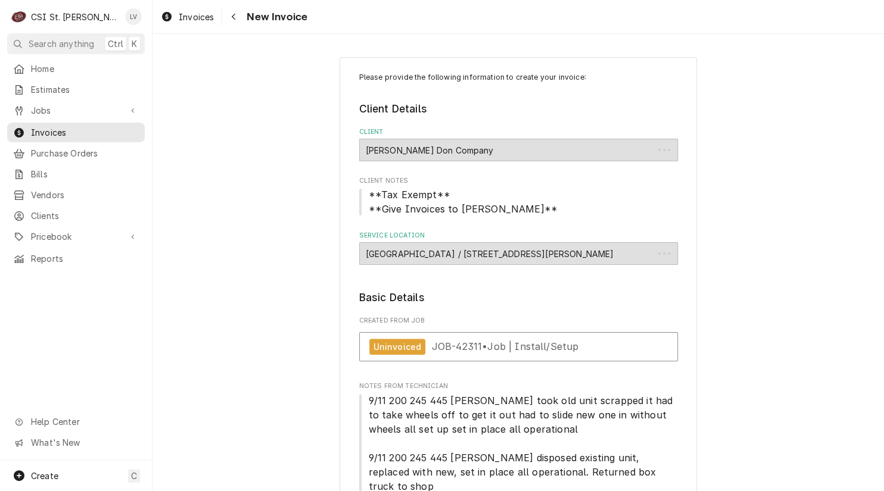
type textarea "x"
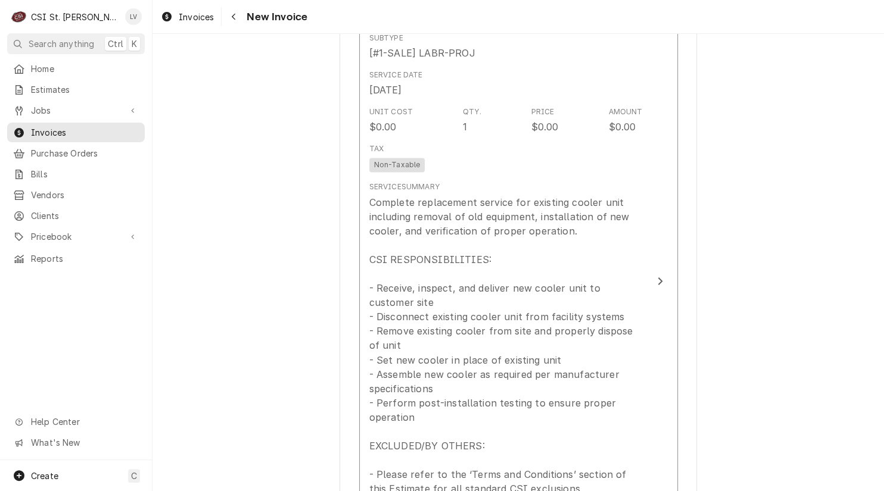
scroll to position [893, 0]
click at [83, 105] on span "Jobs" at bounding box center [76, 110] width 90 height 13
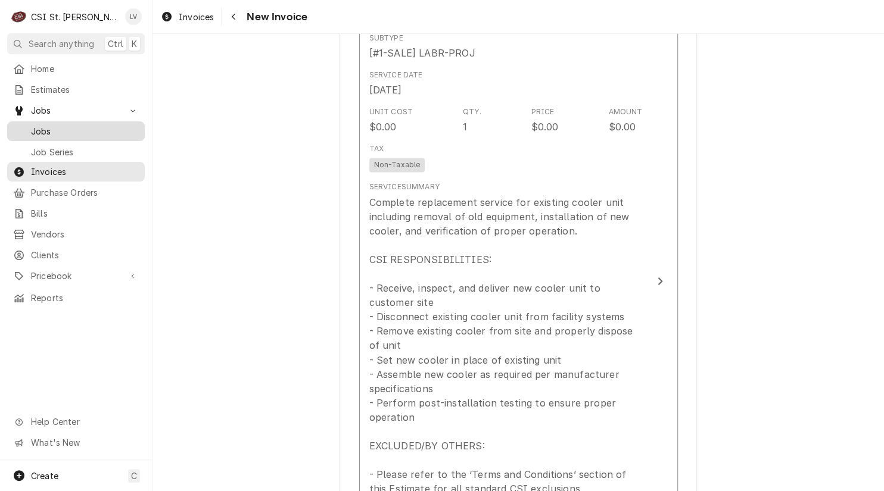
click at [55, 125] on span "Jobs" at bounding box center [85, 131] width 108 height 13
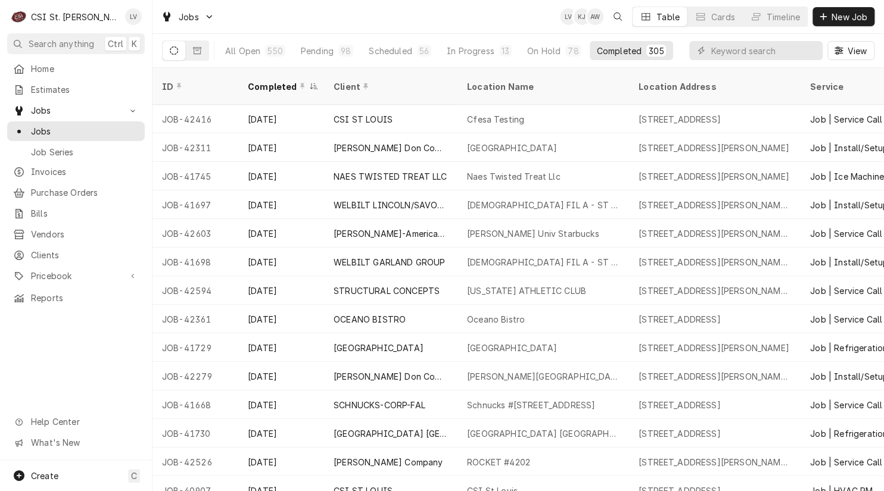
click at [683, 50] on div "All Open 550 Pending 98 Scheduled 56 In Progress 13 On Hold 78 Completed 305 Vi…" at bounding box center [518, 50] width 712 height 33
click at [715, 54] on input "Dynamic Content Wrapper" at bounding box center [764, 50] width 106 height 19
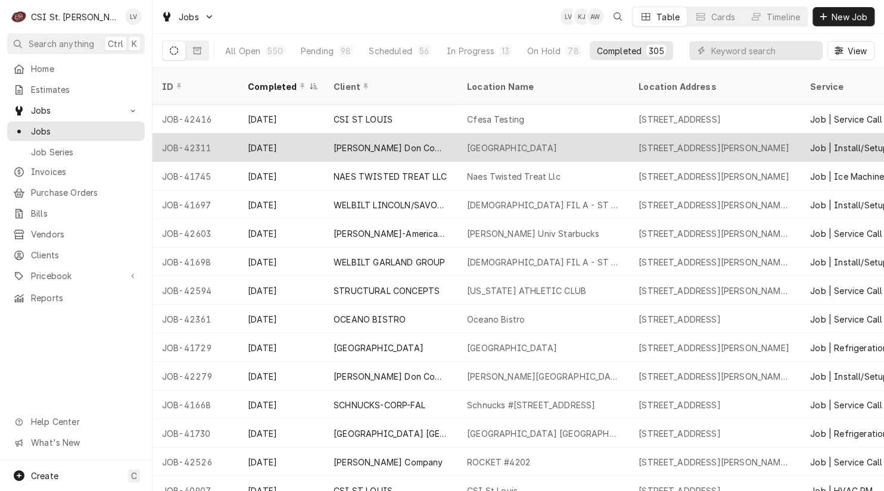
click at [183, 140] on div "JOB-42311" at bounding box center [195, 147] width 86 height 29
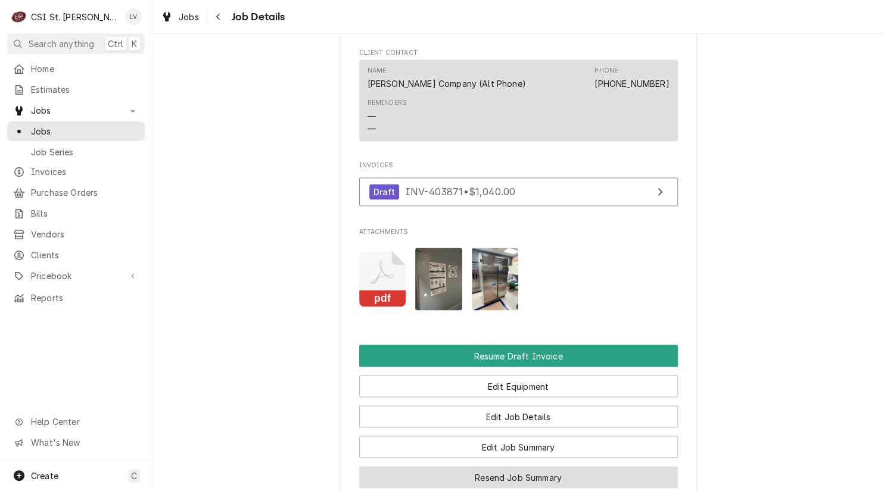
scroll to position [1251, 0]
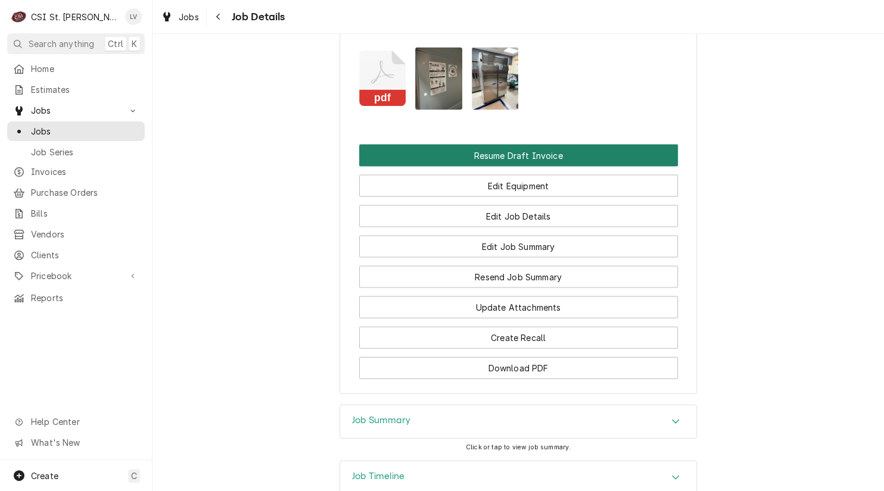
click at [474, 160] on button "Resume Draft Invoice" at bounding box center [518, 156] width 319 height 22
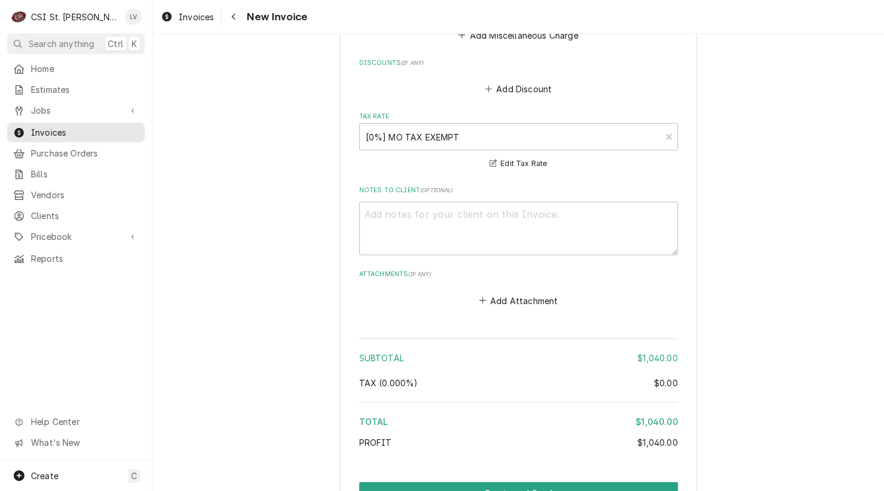
scroll to position [2001, 0]
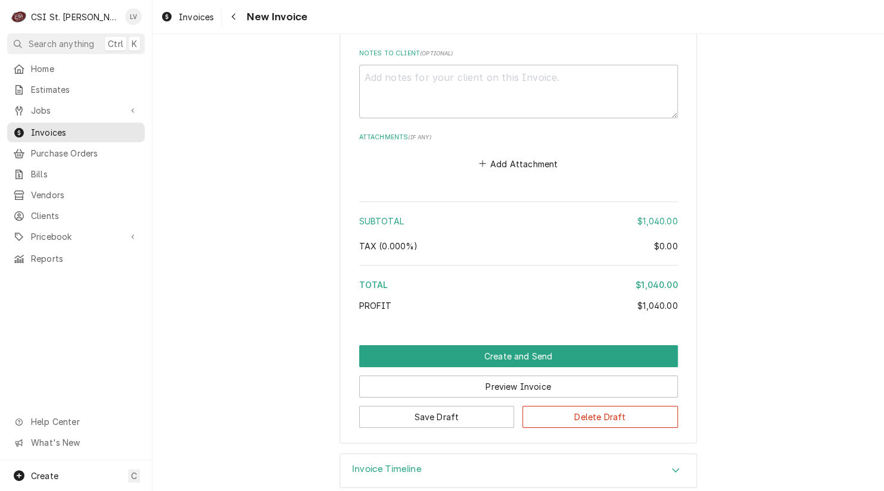
click at [431, 398] on div "Save Draft Delete Draft" at bounding box center [518, 413] width 319 height 30
click at [419, 406] on button "Save Draft" at bounding box center [436, 417] width 155 height 22
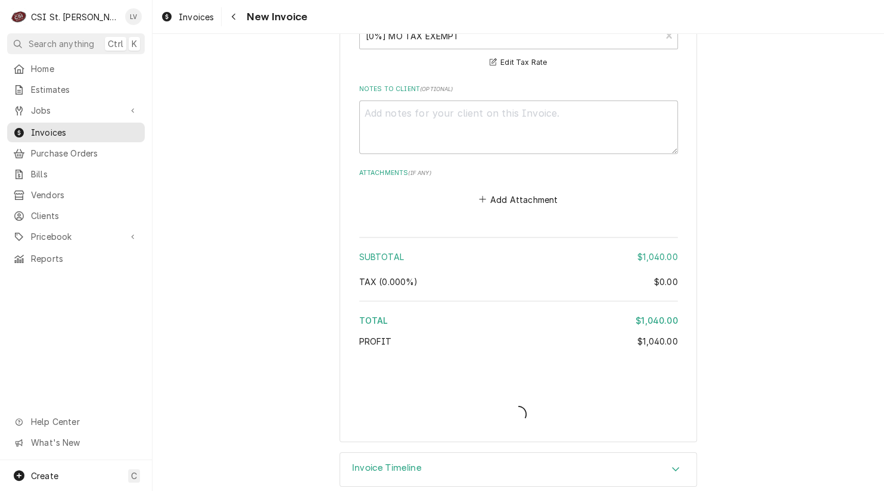
type textarea "x"
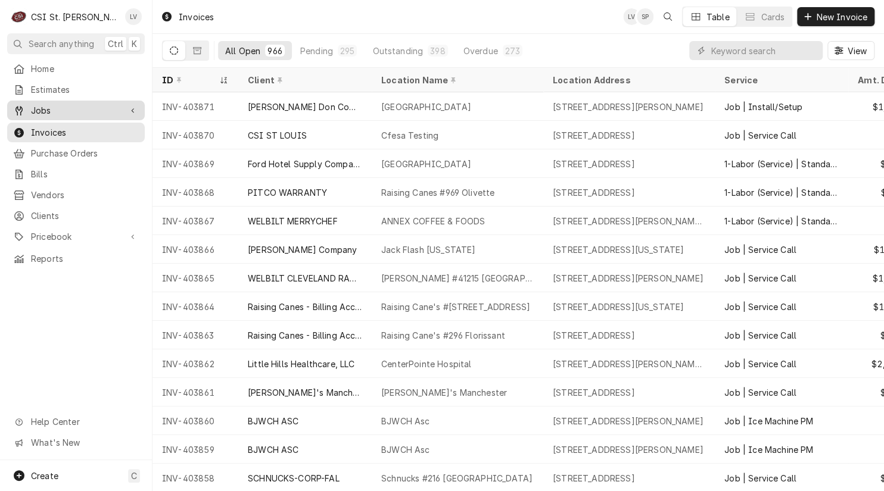
click at [51, 104] on span "Jobs" at bounding box center [76, 110] width 90 height 13
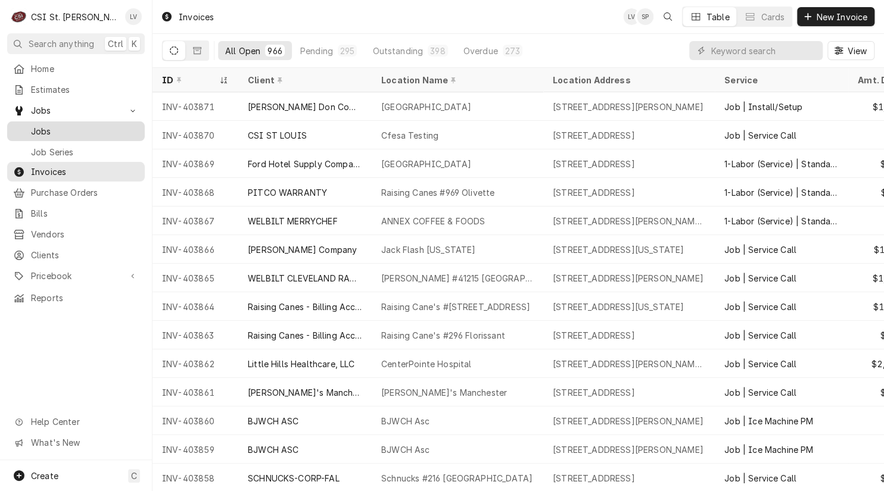
click at [92, 127] on span "Jobs" at bounding box center [85, 131] width 108 height 13
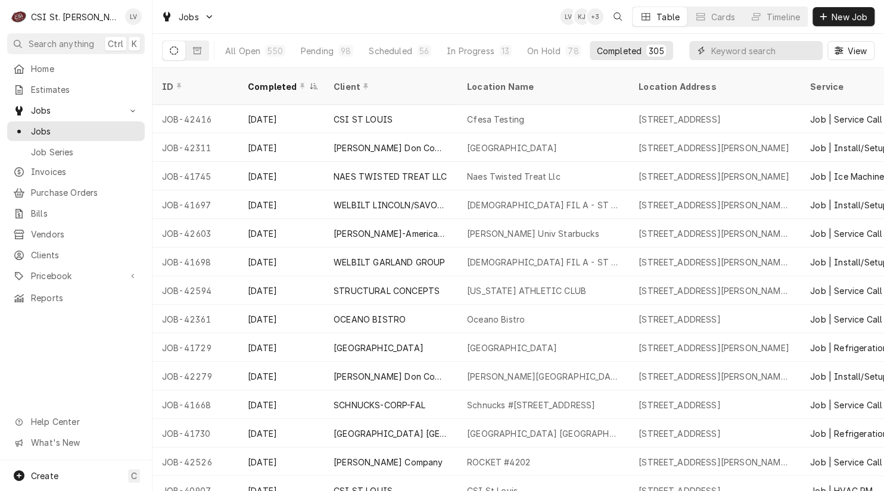
click at [728, 55] on input "Dynamic Content Wrapper" at bounding box center [764, 50] width 106 height 19
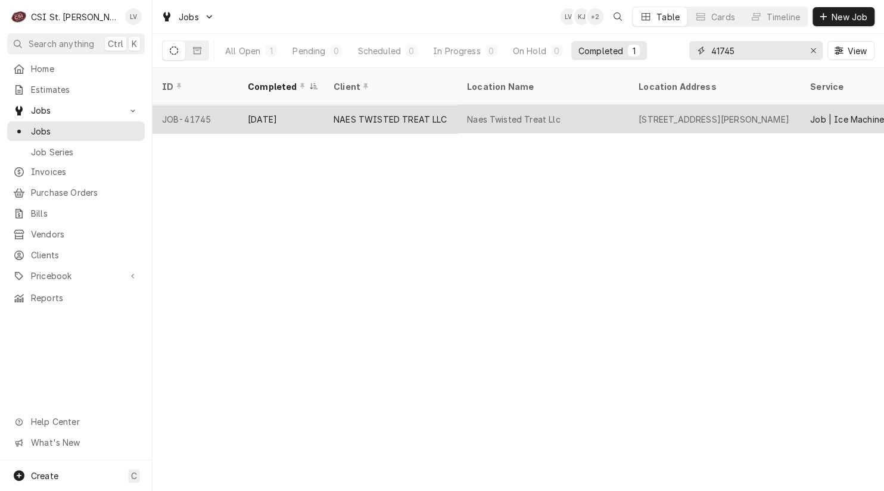
type input "41745"
click at [680, 113] on div "[STREET_ADDRESS][PERSON_NAME]" at bounding box center [714, 119] width 151 height 13
